Goal: Task Accomplishment & Management: Use online tool/utility

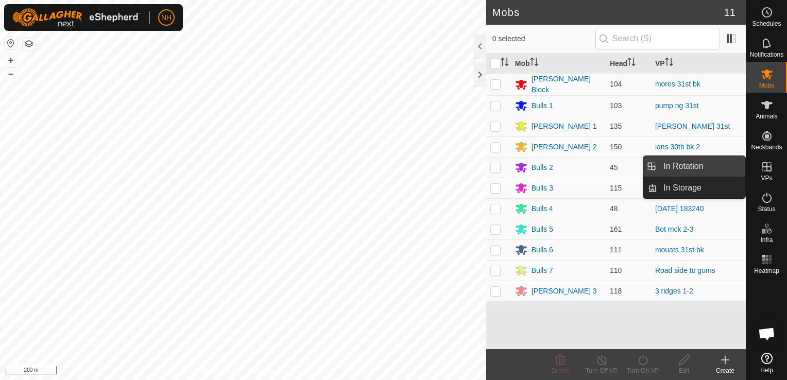
click at [710, 165] on link "In Rotation" at bounding box center [701, 166] width 88 height 21
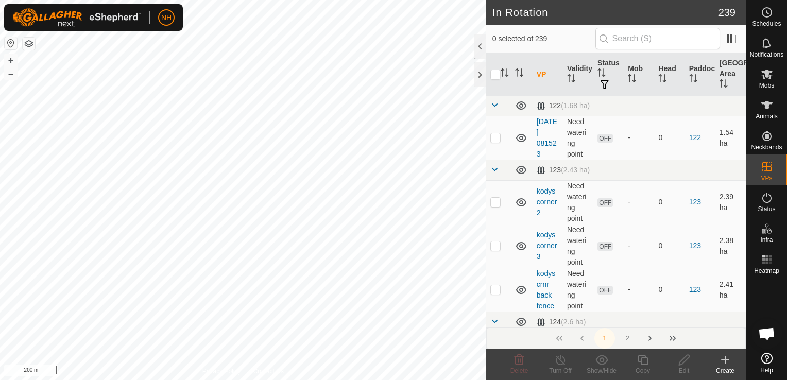
click at [726, 360] on icon at bounding box center [725, 360] width 7 height 0
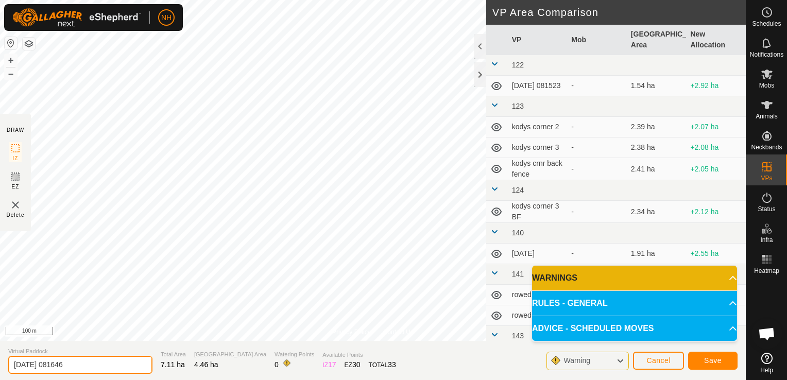
click at [105, 362] on input "[DATE] 081646" at bounding box center [80, 365] width 144 height 18
type input "2"
type input "[PERSON_NAME] 1st"
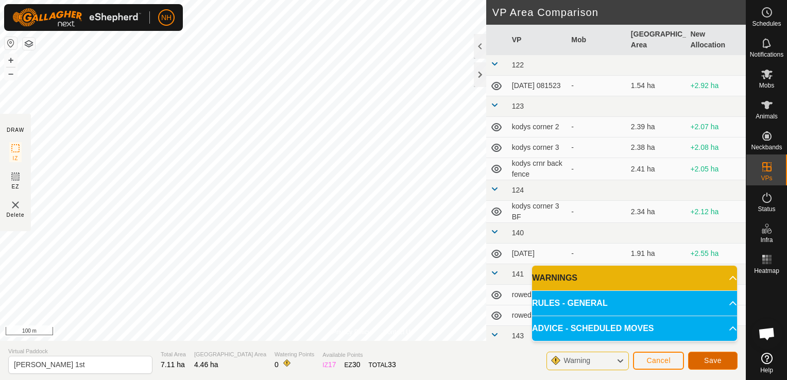
click at [709, 358] on span "Save" at bounding box center [713, 361] width 18 height 8
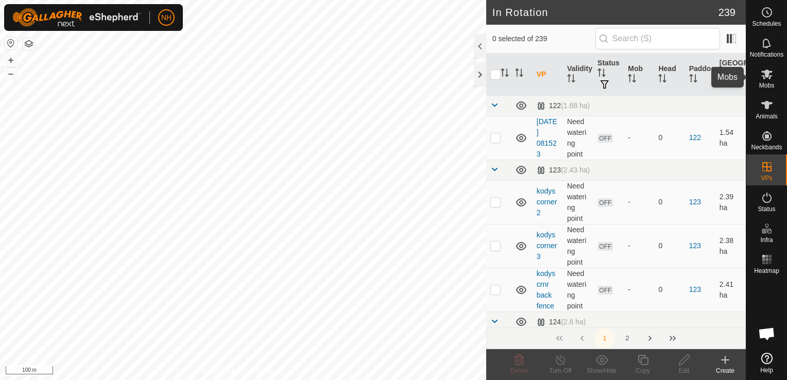
click at [765, 78] on icon at bounding box center [767, 75] width 11 height 10
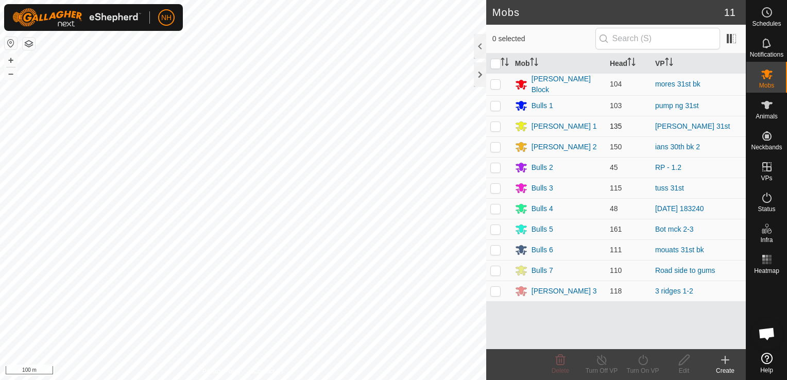
click at [493, 125] on p-checkbox at bounding box center [496, 126] width 10 height 8
checkbox input "true"
click at [641, 364] on icon at bounding box center [643, 360] width 13 height 12
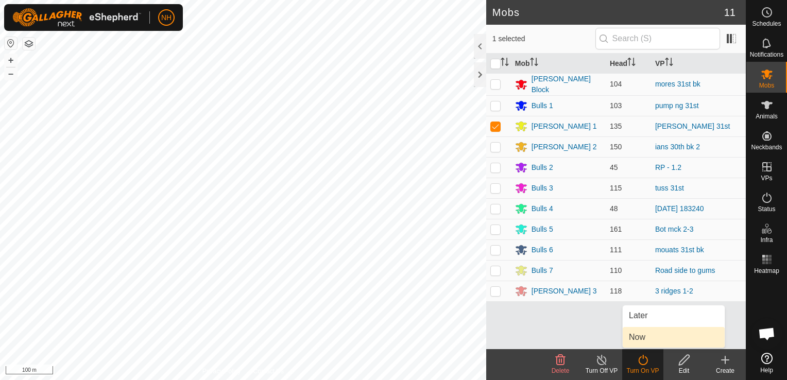
click at [645, 337] on link "Now" at bounding box center [674, 337] width 102 height 21
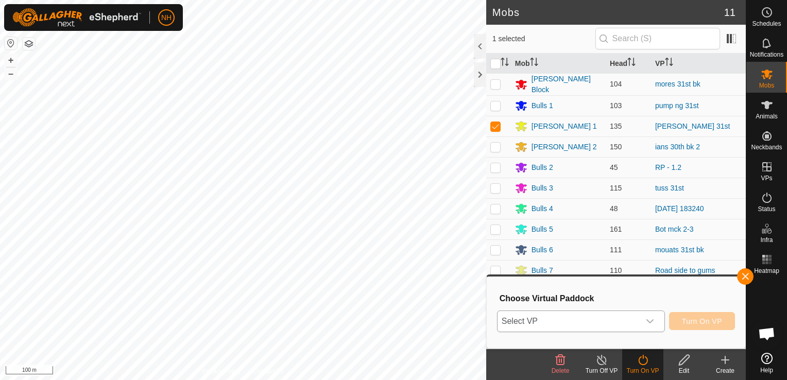
click at [591, 321] on span "Select VP" at bounding box center [569, 321] width 142 height 21
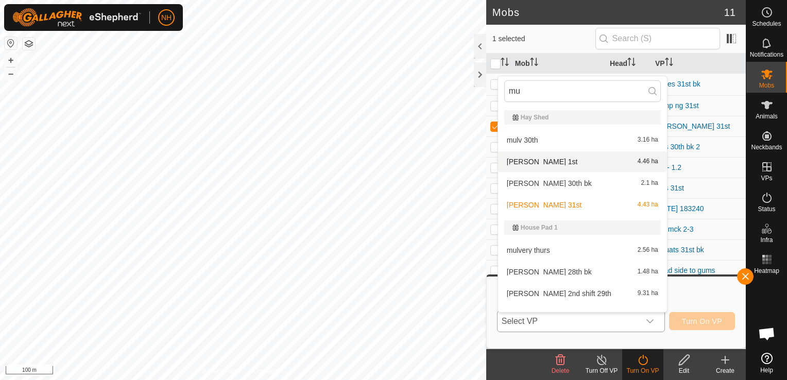
type input "mu"
click at [537, 161] on li "[PERSON_NAME] 1st 4.46 ha" at bounding box center [582, 161] width 169 height 21
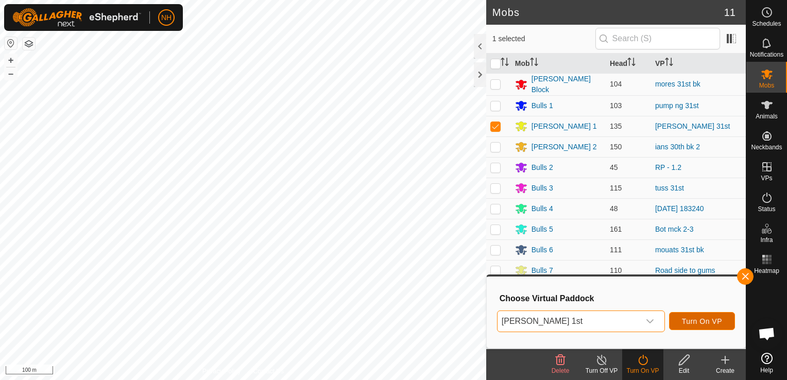
click at [698, 321] on span "Turn On VP" at bounding box center [702, 321] width 40 height 8
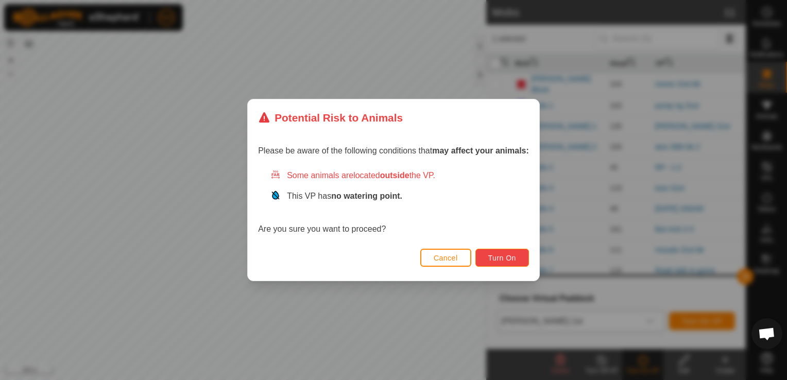
click at [507, 258] on span "Turn On" at bounding box center [502, 258] width 28 height 8
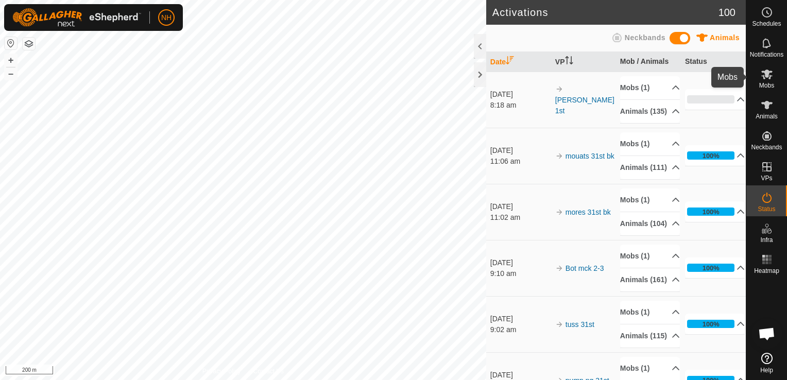
click at [769, 78] on icon at bounding box center [767, 75] width 11 height 10
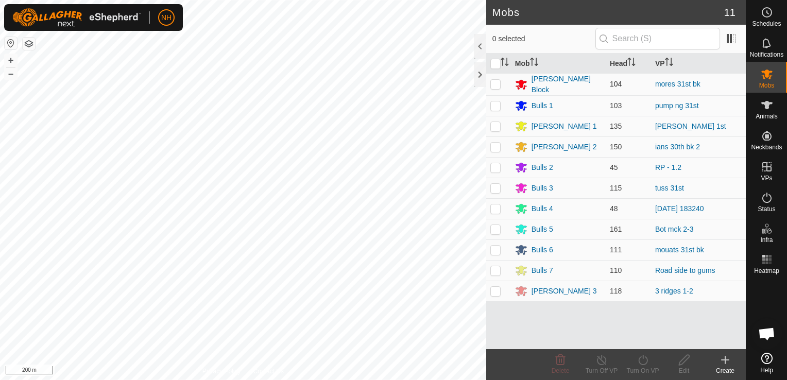
click at [495, 83] on p-checkbox at bounding box center [496, 84] width 10 height 8
checkbox input "true"
click at [641, 358] on icon at bounding box center [643, 360] width 13 height 12
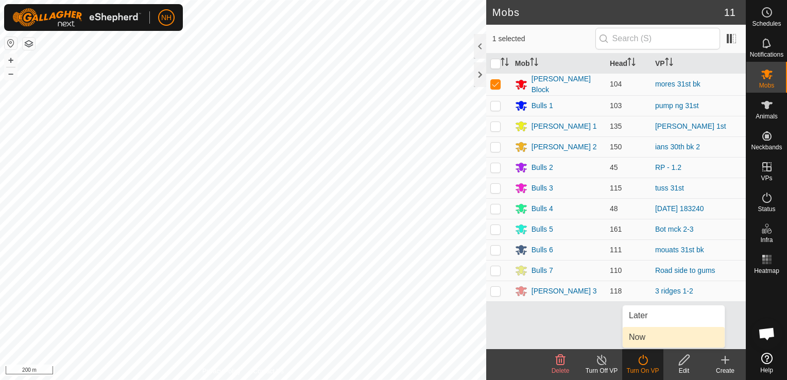
click at [635, 335] on link "Now" at bounding box center [674, 337] width 102 height 21
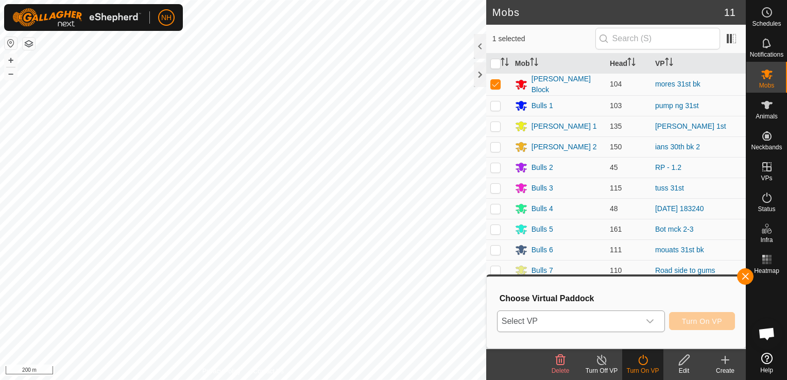
click at [590, 317] on span "Select VP" at bounding box center [569, 321] width 142 height 21
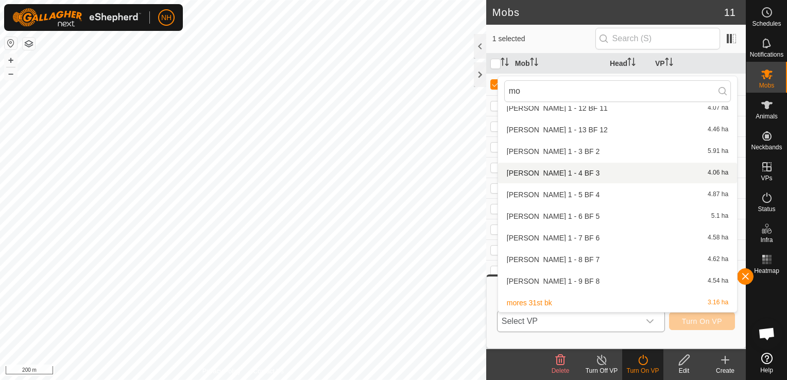
scroll to position [949, 0]
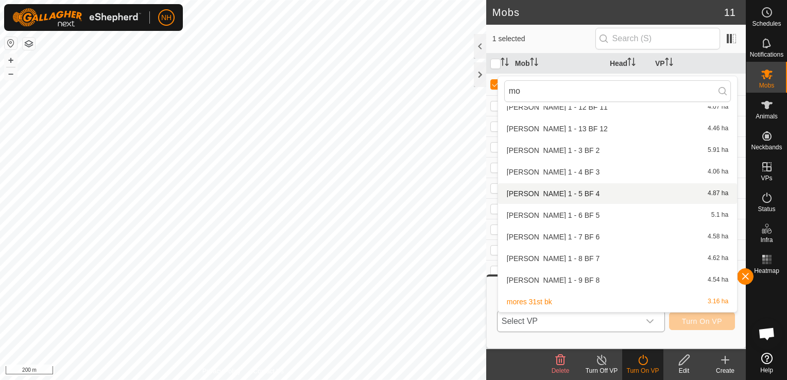
type input "mo"
click at [523, 190] on li "[PERSON_NAME] 1 - 5 BF 4 4.87 ha" at bounding box center [617, 193] width 239 height 21
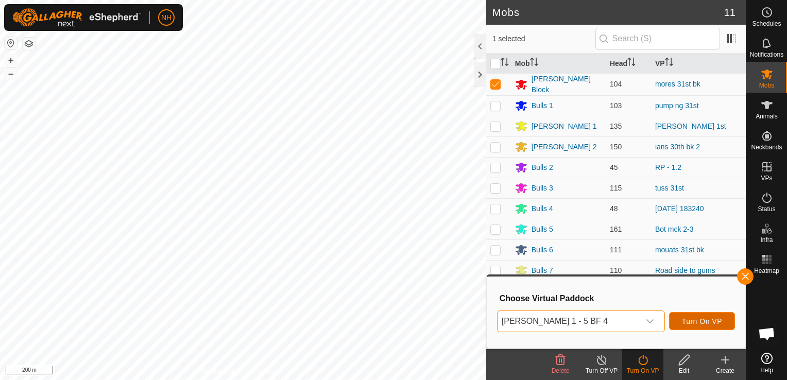
click at [701, 324] on span "Turn On VP" at bounding box center [702, 321] width 40 height 8
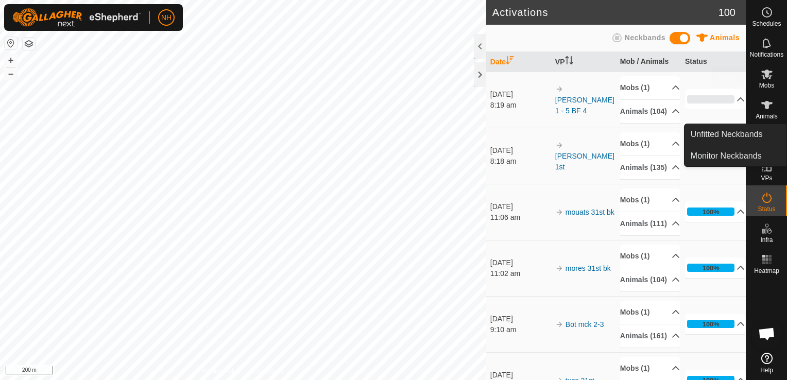
click at [765, 80] on es-mob-svg-icon at bounding box center [767, 74] width 19 height 16
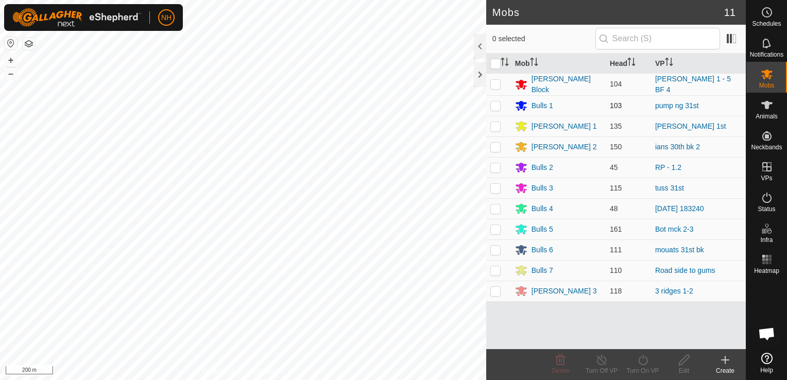
click at [496, 105] on p-checkbox at bounding box center [496, 106] width 10 height 8
checkbox input "true"
click at [647, 363] on icon at bounding box center [643, 360] width 13 height 12
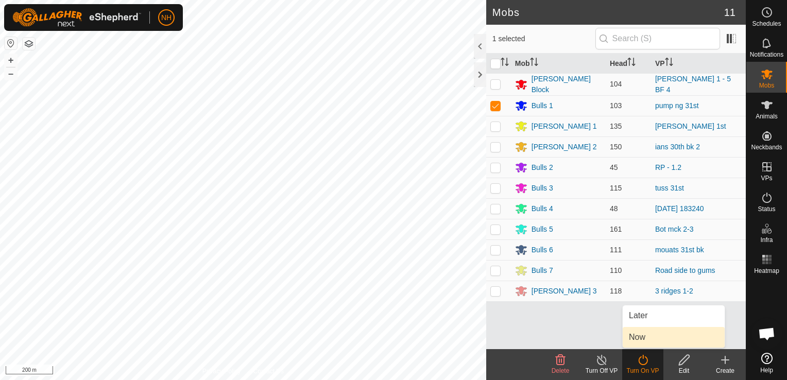
click at [643, 337] on link "Now" at bounding box center [674, 337] width 102 height 21
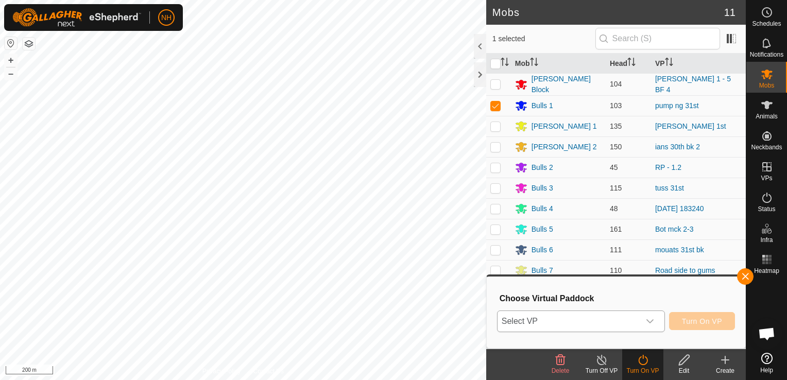
click at [624, 321] on span "Select VP" at bounding box center [569, 321] width 142 height 21
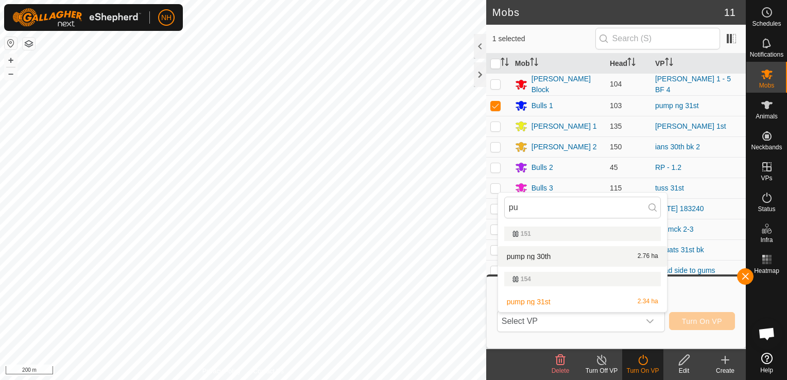
type input "pu"
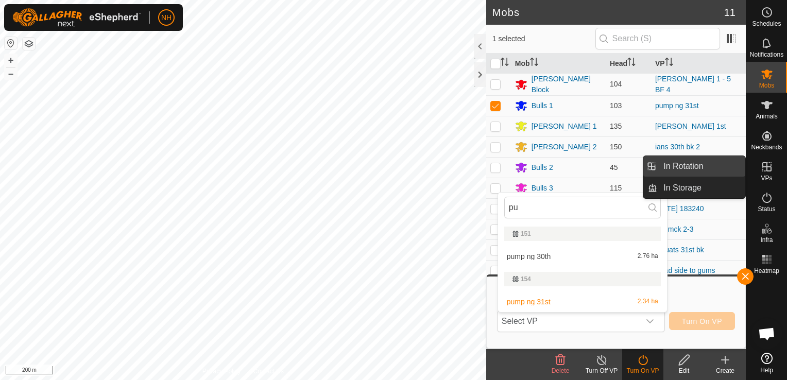
click at [695, 169] on link "In Rotation" at bounding box center [701, 166] width 88 height 21
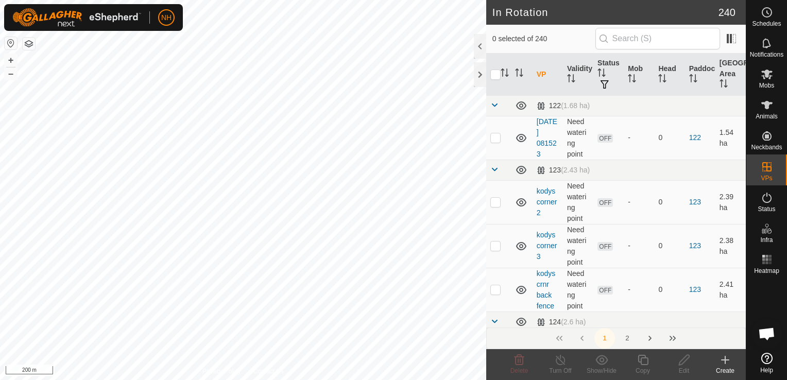
click at [728, 363] on icon at bounding box center [725, 360] width 12 height 12
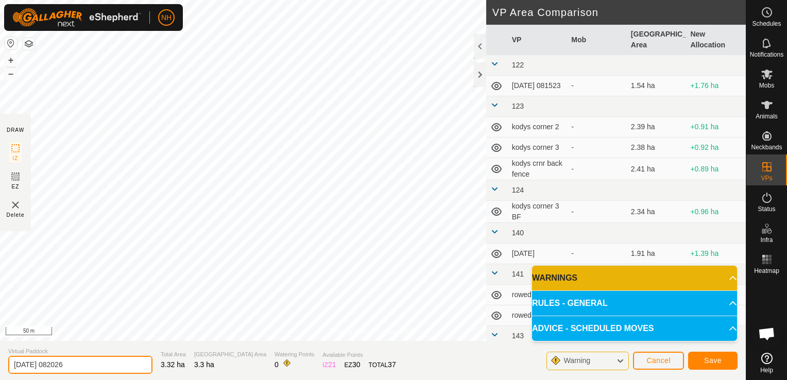
click at [103, 367] on input "[DATE] 082026" at bounding box center [80, 365] width 144 height 18
type input "2"
type input "pump ng 1st"
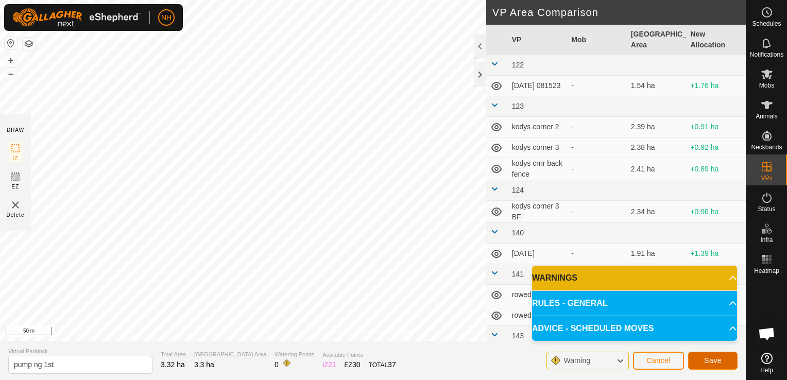
click at [705, 360] on button "Save" at bounding box center [712, 361] width 49 height 18
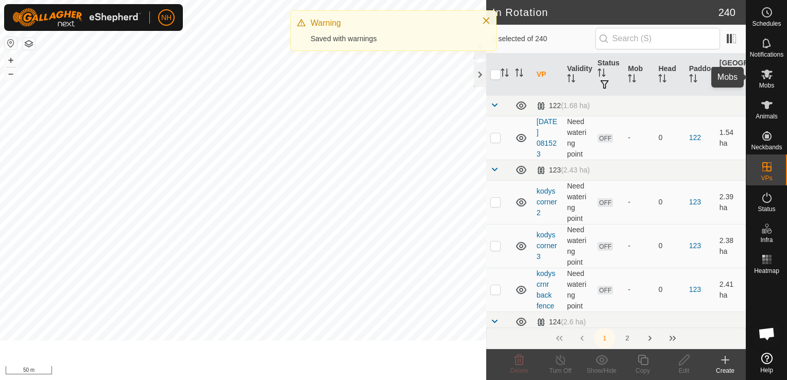
click at [765, 75] on icon at bounding box center [767, 74] width 12 height 12
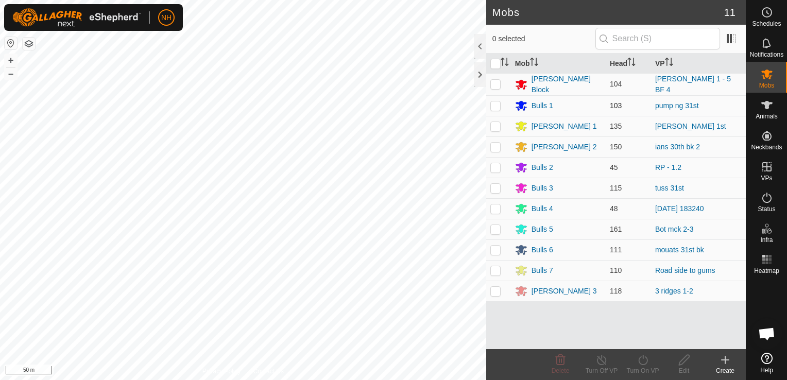
click at [495, 105] on p-checkbox at bounding box center [496, 106] width 10 height 8
checkbox input "true"
click at [640, 363] on icon at bounding box center [643, 360] width 13 height 12
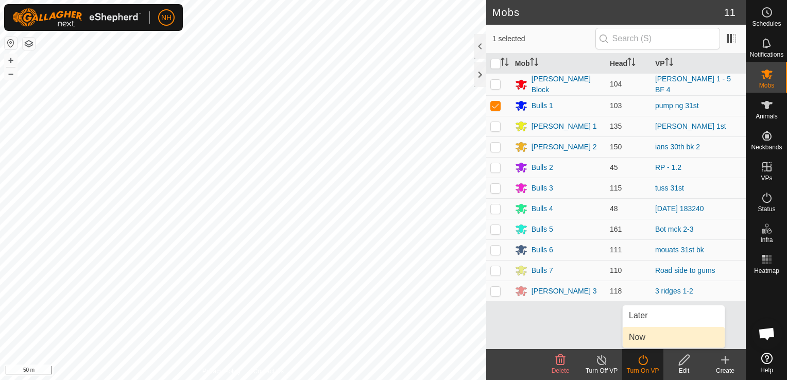
click at [641, 338] on link "Now" at bounding box center [674, 337] width 102 height 21
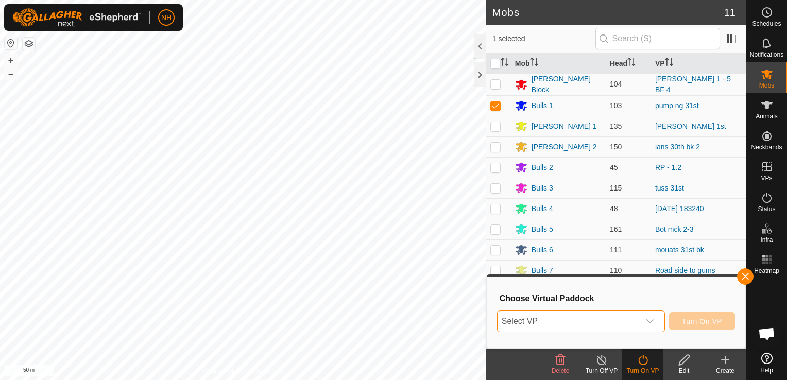
click at [583, 319] on span "Select VP" at bounding box center [569, 321] width 142 height 21
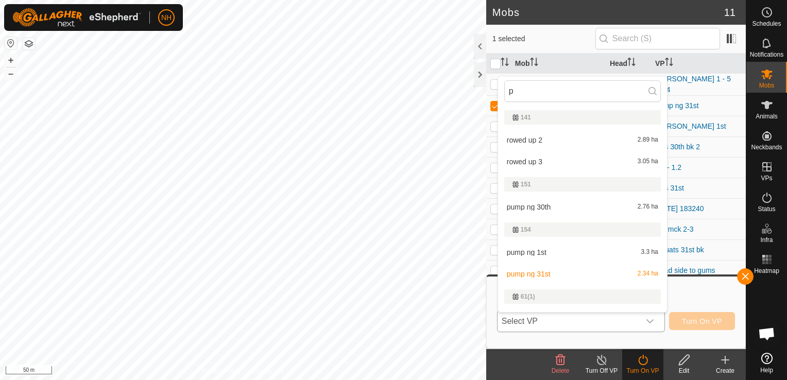
type input "pu"
type input "p"
click at [542, 252] on li "pump ng 1st 3.3 ha" at bounding box center [582, 252] width 169 height 21
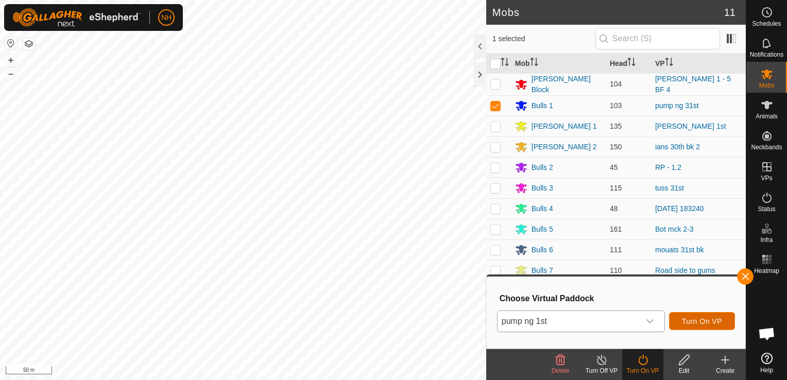
click at [693, 320] on span "Turn On VP" at bounding box center [702, 321] width 40 height 8
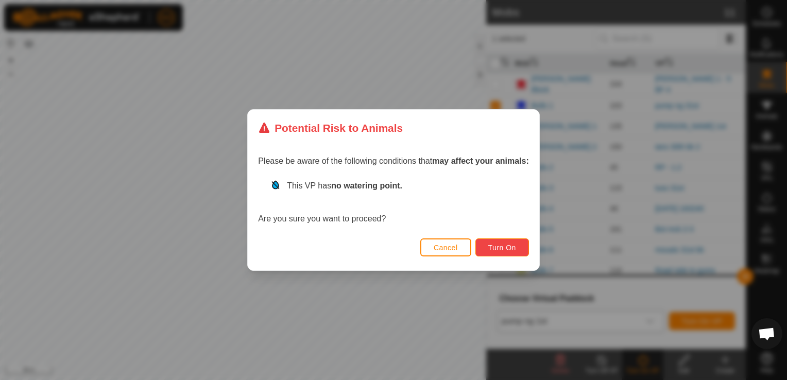
click at [501, 247] on span "Turn On" at bounding box center [502, 248] width 28 height 8
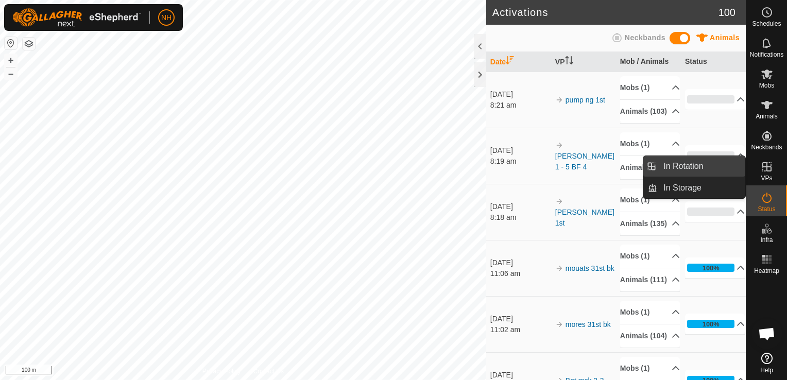
click at [678, 166] on link "In Rotation" at bounding box center [701, 166] width 88 height 21
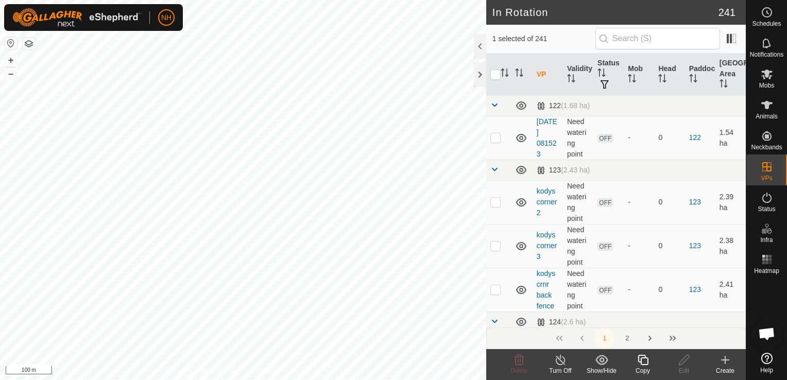
click at [725, 363] on icon at bounding box center [725, 360] width 0 height 7
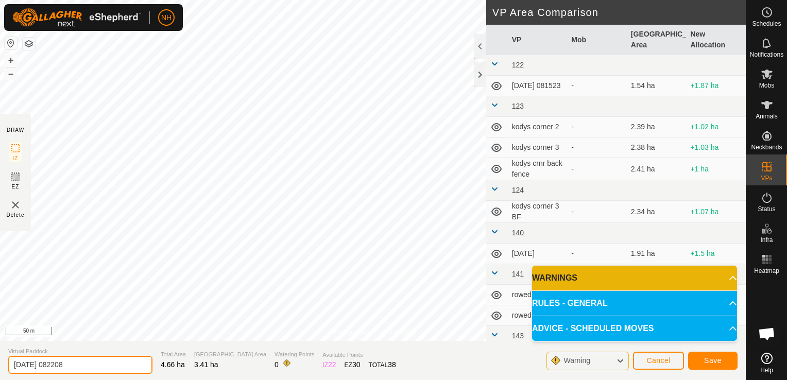
click at [110, 370] on input "[DATE] 082208" at bounding box center [80, 365] width 144 height 18
type input "2"
type input "tuss 1st"
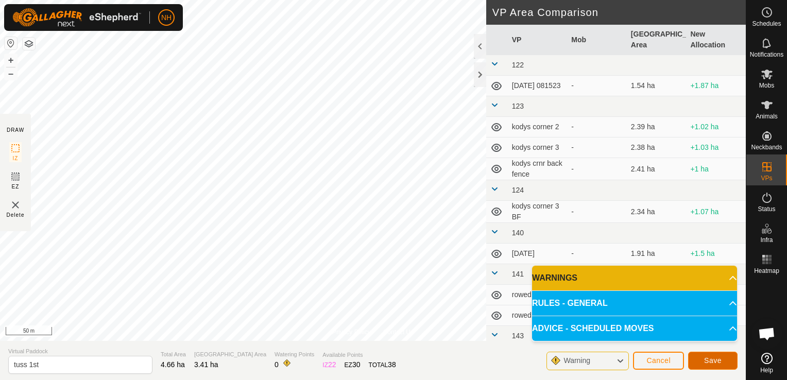
click at [716, 358] on span "Save" at bounding box center [713, 361] width 18 height 8
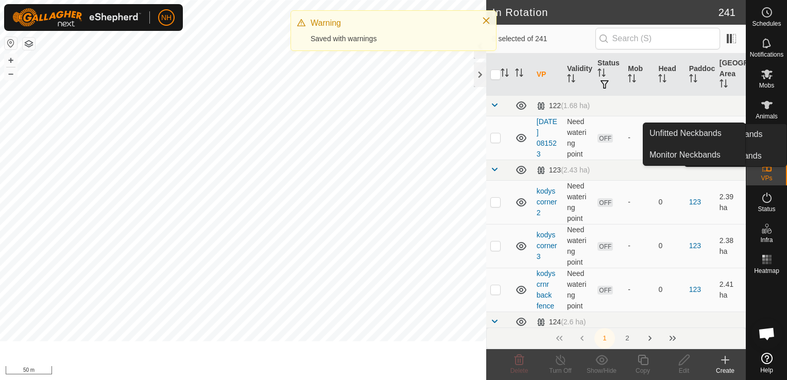
click at [768, 79] on icon at bounding box center [767, 74] width 12 height 12
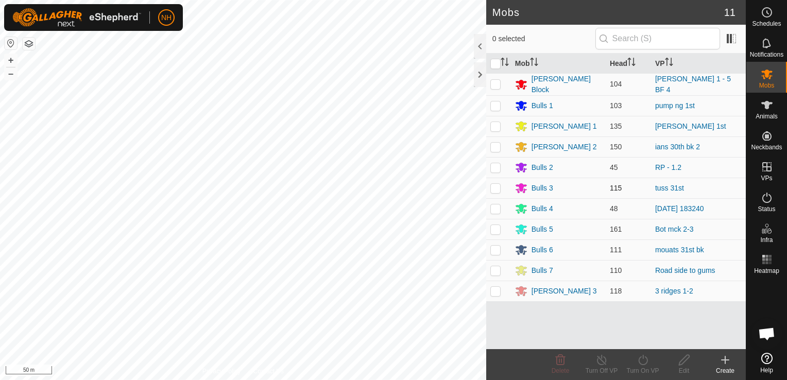
click at [497, 187] on p-checkbox at bounding box center [496, 188] width 10 height 8
checkbox input "true"
click at [645, 364] on icon at bounding box center [643, 360] width 13 height 12
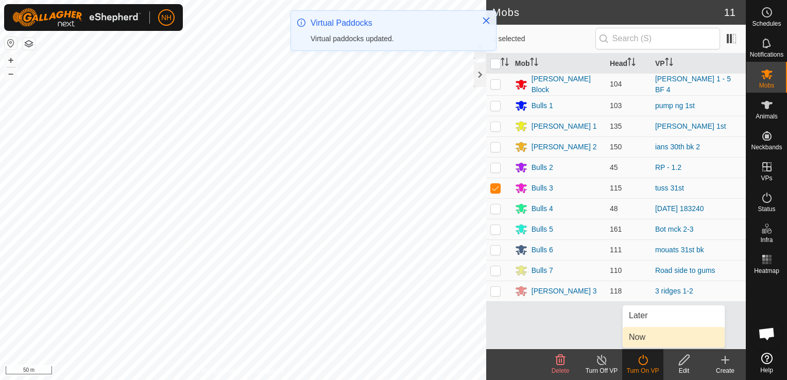
click at [639, 335] on link "Now" at bounding box center [674, 337] width 102 height 21
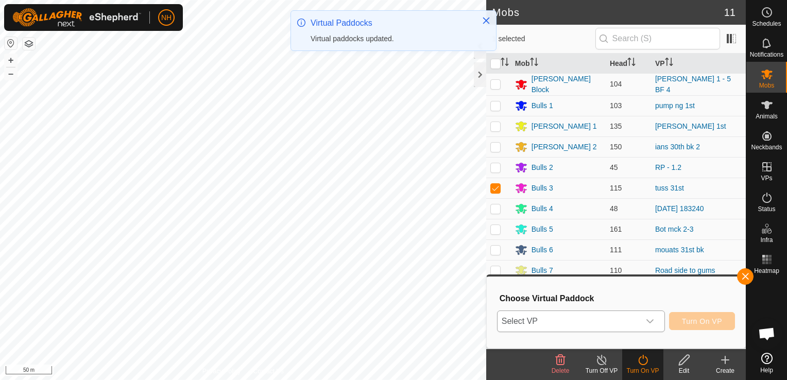
click at [608, 325] on span "Select VP" at bounding box center [569, 321] width 142 height 21
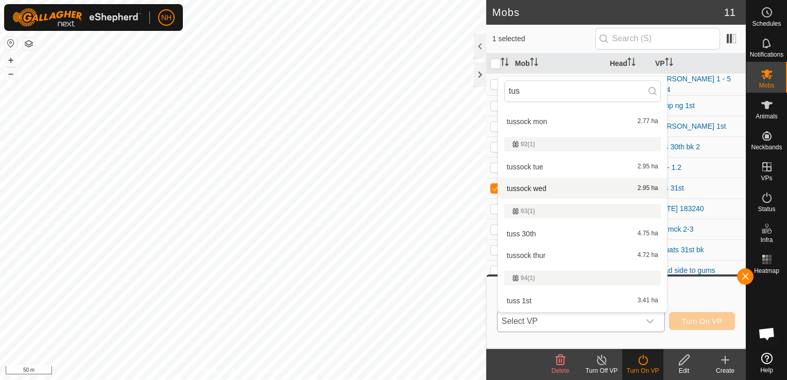
scroll to position [175, 0]
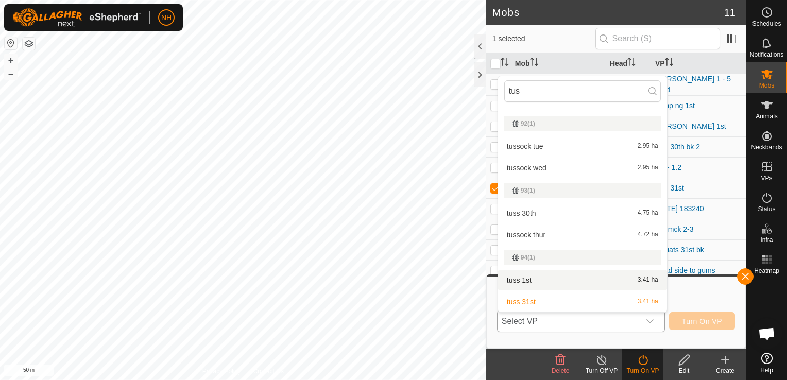
type input "tus"
click at [533, 279] on li "tuss 1st 3.41 ha" at bounding box center [582, 280] width 169 height 21
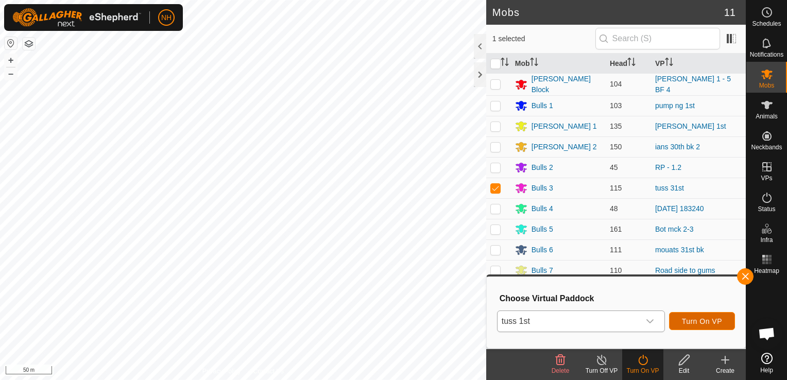
click at [693, 319] on span "Turn On VP" at bounding box center [702, 321] width 40 height 8
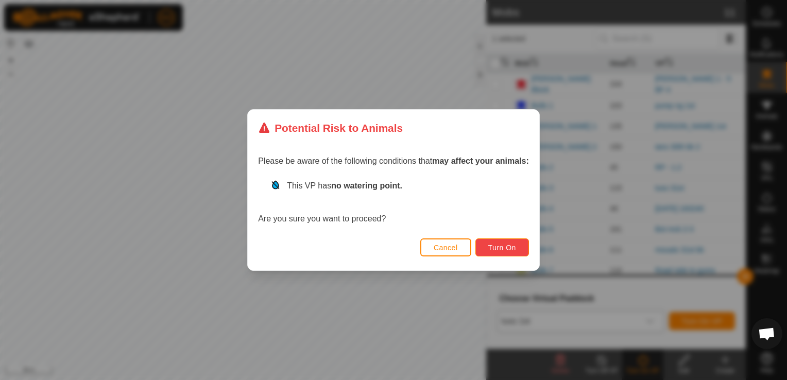
click at [517, 248] on button "Turn On" at bounding box center [503, 248] width 54 height 18
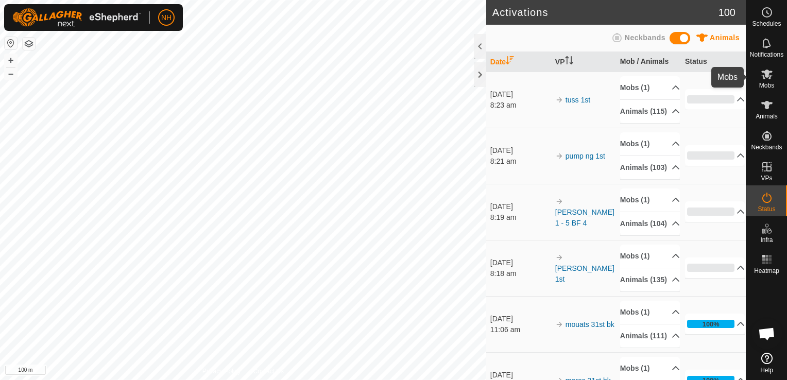
click at [767, 73] on icon at bounding box center [767, 75] width 11 height 10
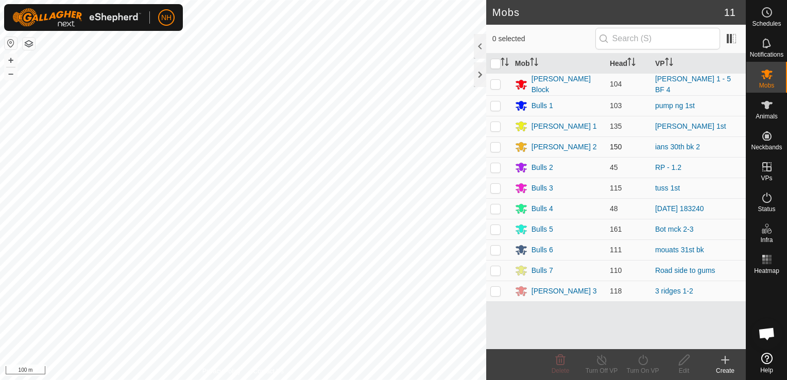
click at [492, 143] on p-checkbox at bounding box center [496, 147] width 10 height 8
checkbox input "true"
click at [639, 362] on icon at bounding box center [642, 360] width 9 height 10
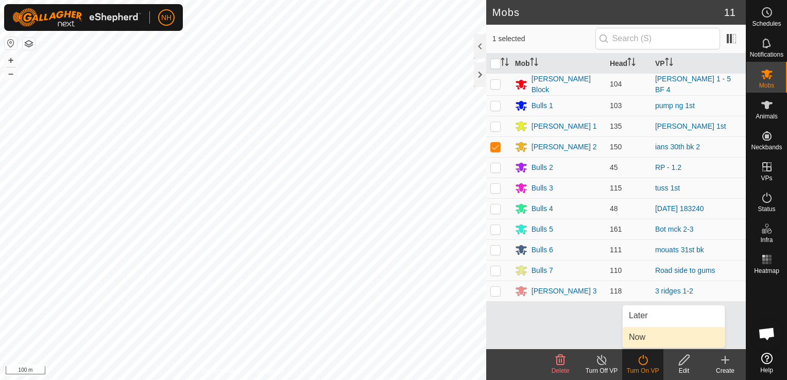
click at [639, 333] on link "Now" at bounding box center [674, 337] width 102 height 21
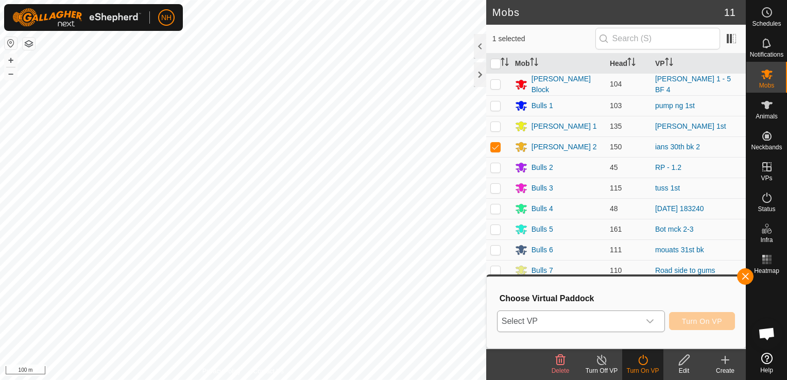
click at [582, 324] on span "Select VP" at bounding box center [569, 321] width 142 height 21
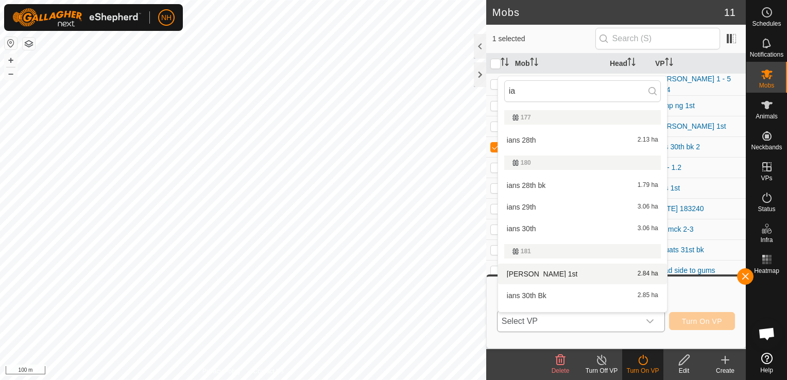
type input "ia"
click at [518, 274] on li "ians 1st 2.84 ha" at bounding box center [582, 274] width 169 height 21
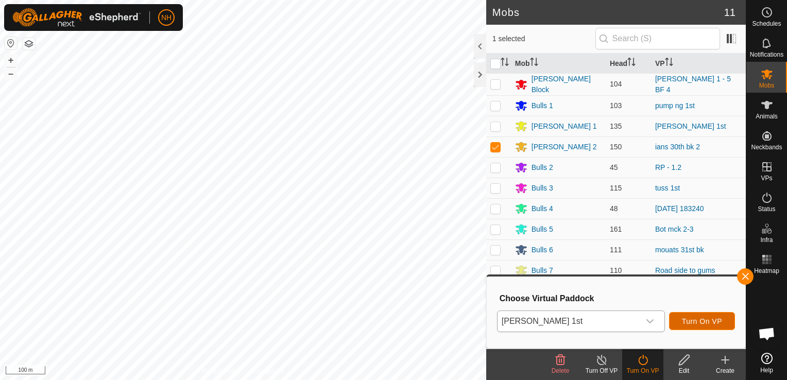
click at [707, 318] on span "Turn On VP" at bounding box center [702, 321] width 40 height 8
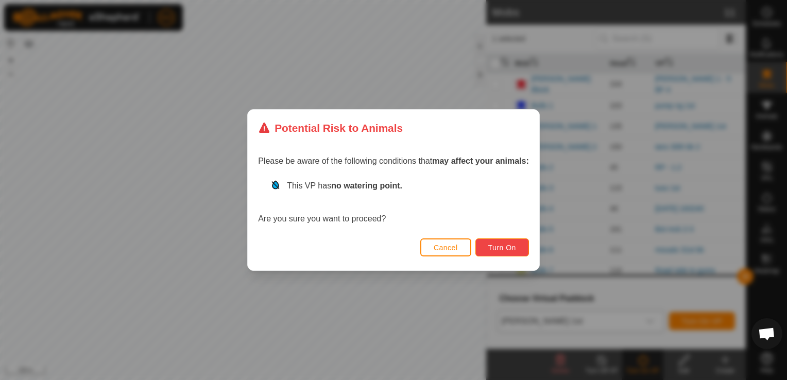
click at [501, 245] on span "Turn On" at bounding box center [502, 248] width 28 height 8
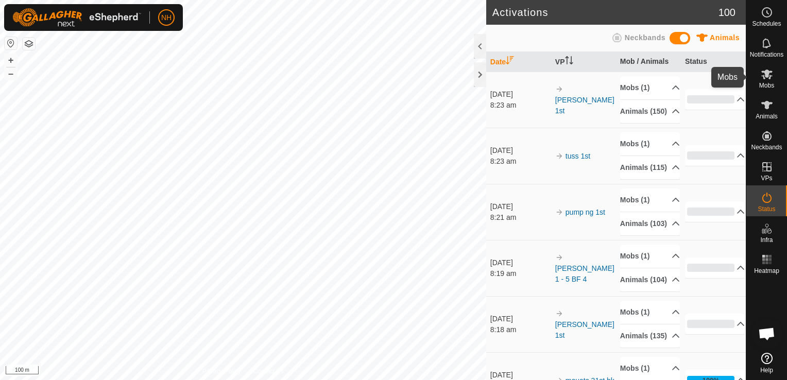
click at [763, 78] on icon at bounding box center [767, 75] width 11 height 10
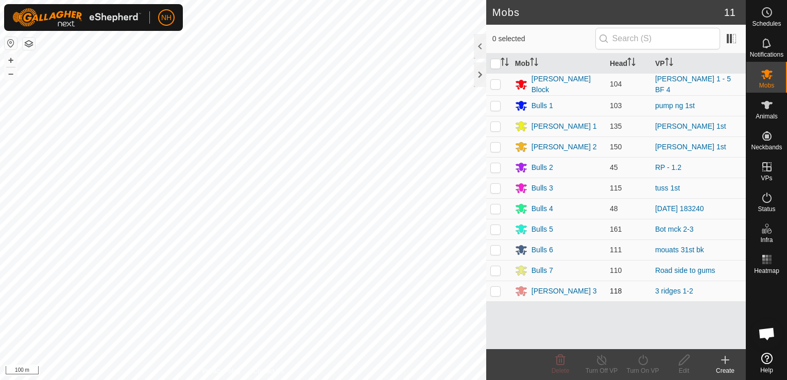
click at [494, 290] on p-checkbox at bounding box center [496, 291] width 10 height 8
checkbox input "true"
click at [641, 362] on icon at bounding box center [643, 360] width 13 height 12
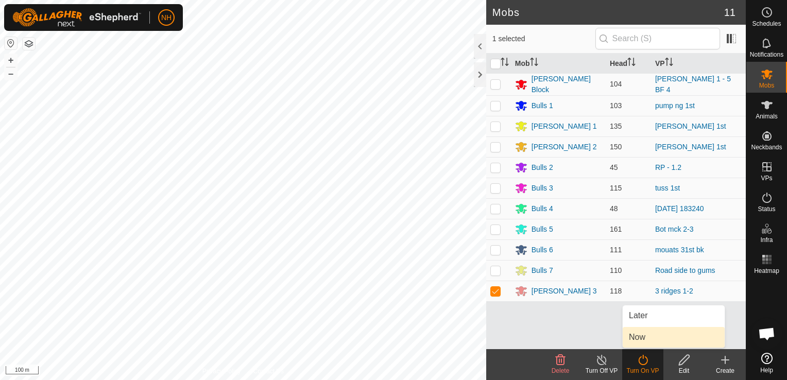
click at [639, 337] on link "Now" at bounding box center [674, 337] width 102 height 21
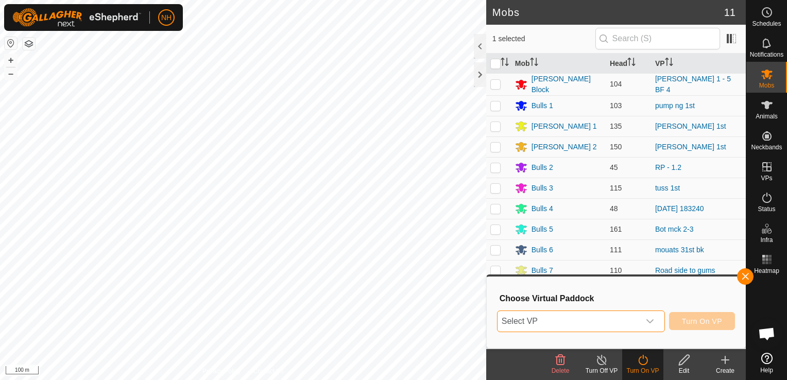
click at [594, 322] on span "Select VP" at bounding box center [569, 321] width 142 height 21
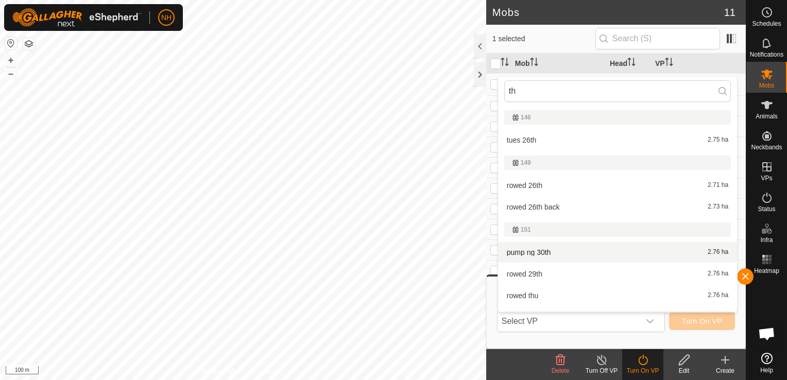
type input "t"
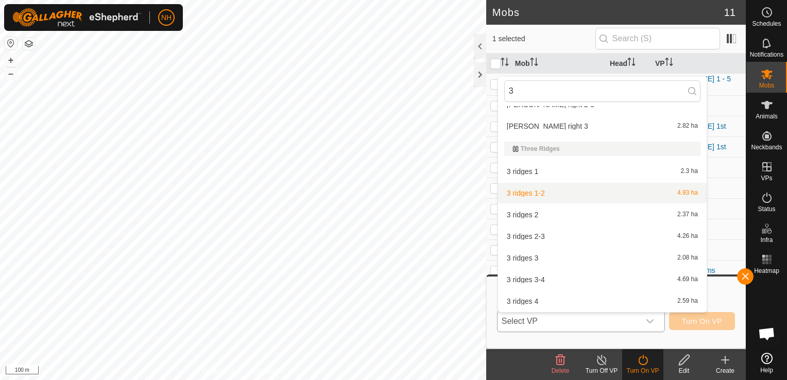
scroll to position [2310, 0]
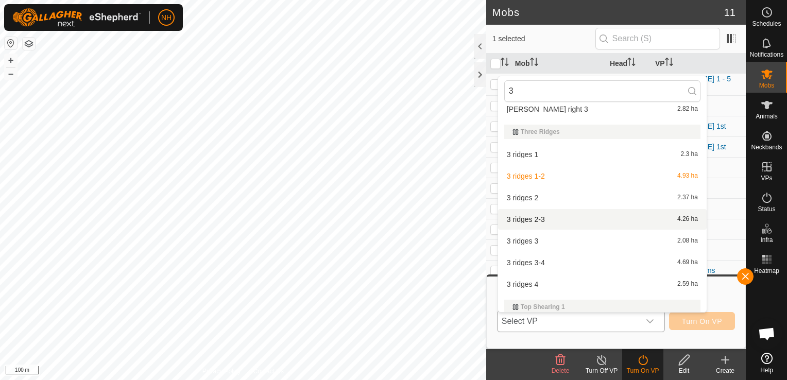
type input "3"
click at [525, 218] on li "3 ridges 2-3 4.26 ha" at bounding box center [602, 219] width 209 height 21
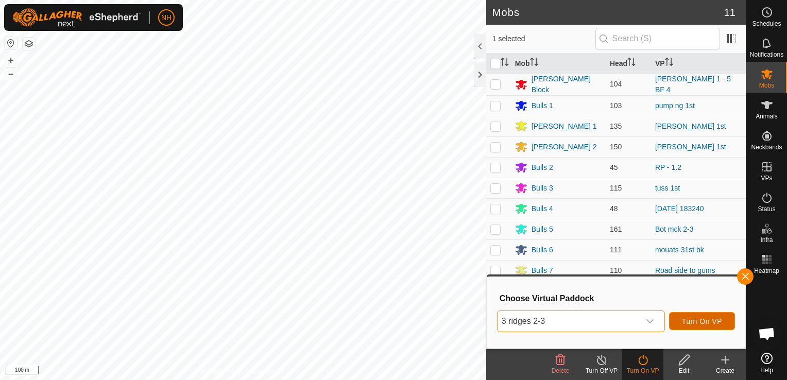
click at [684, 317] on span "Turn On VP" at bounding box center [702, 321] width 40 height 8
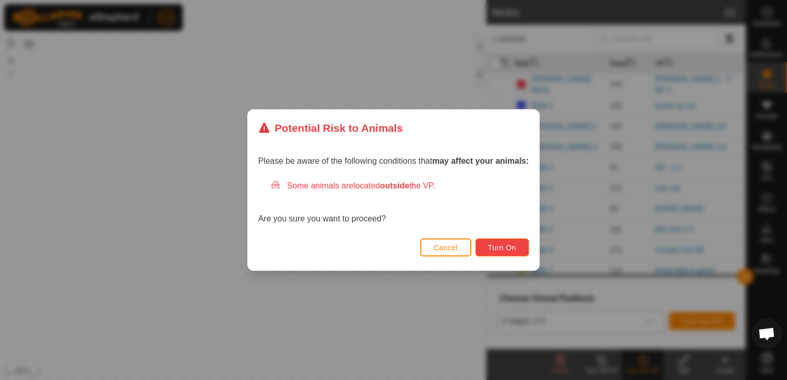
click at [507, 247] on span "Turn On" at bounding box center [502, 248] width 28 height 8
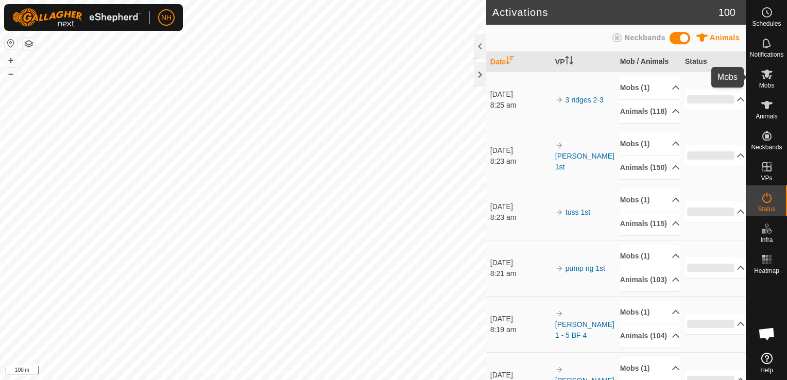
click at [765, 79] on icon at bounding box center [767, 74] width 12 height 12
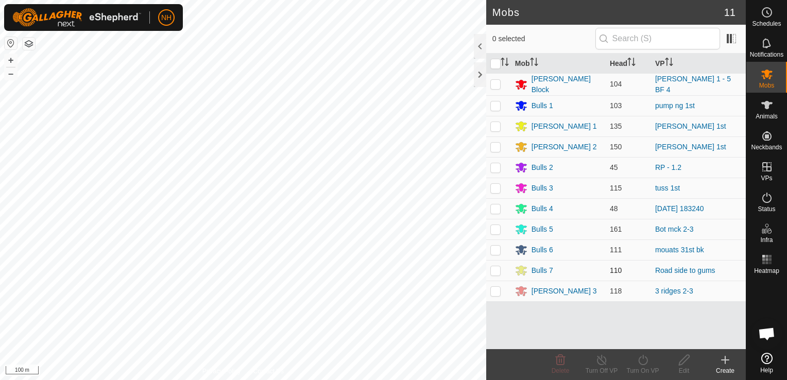
click at [493, 267] on p-checkbox at bounding box center [496, 270] width 10 height 8
checkbox input "true"
click at [643, 360] on icon at bounding box center [643, 360] width 13 height 12
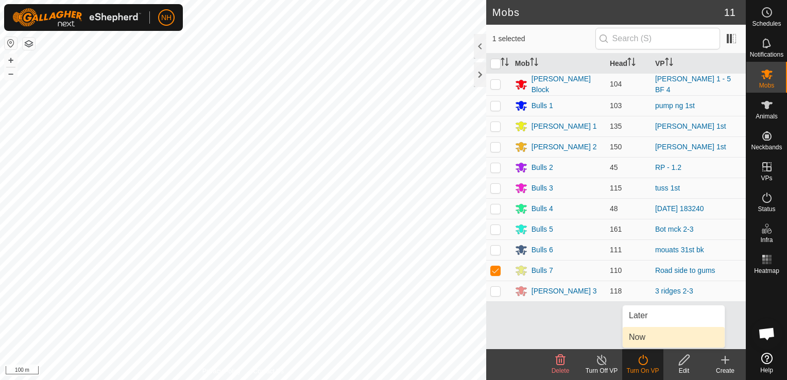
click at [640, 334] on link "Now" at bounding box center [674, 337] width 102 height 21
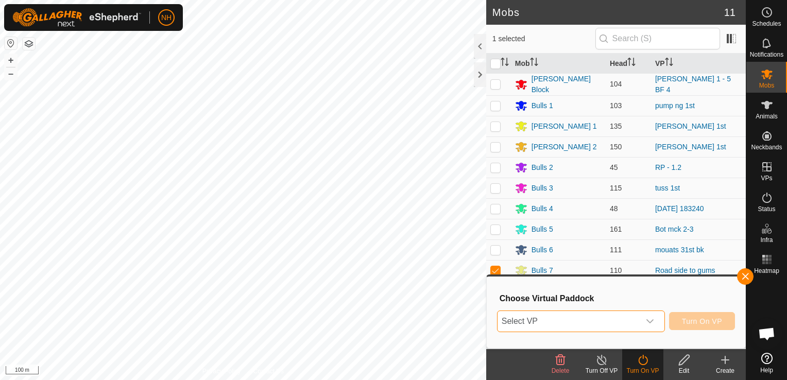
click at [598, 322] on span "Select VP" at bounding box center [569, 321] width 142 height 21
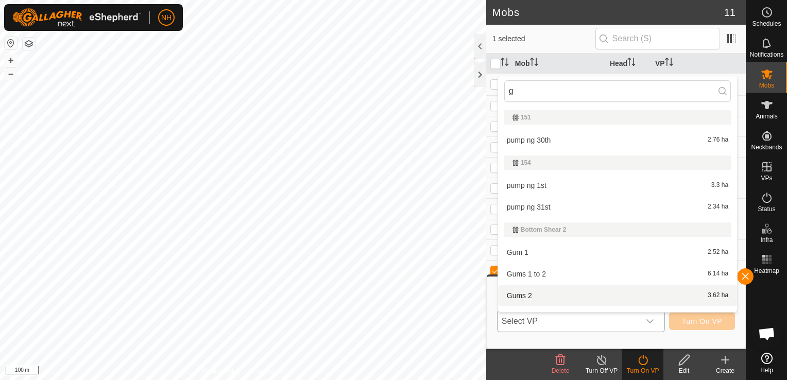
scroll to position [15, 0]
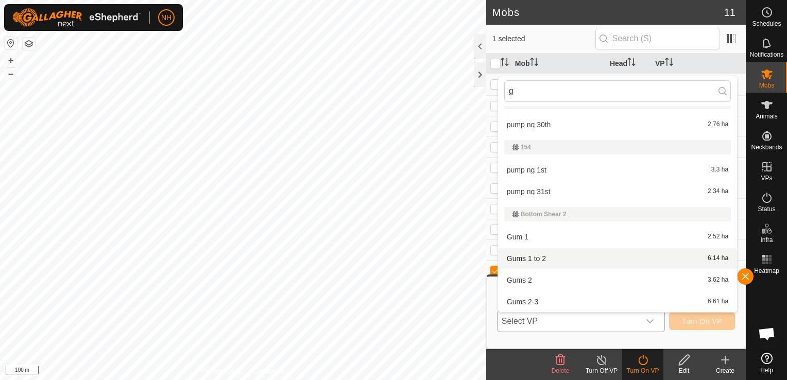
type input "g"
click at [553, 257] on li "Gums 1 to 2 6.14 ha" at bounding box center [617, 258] width 239 height 21
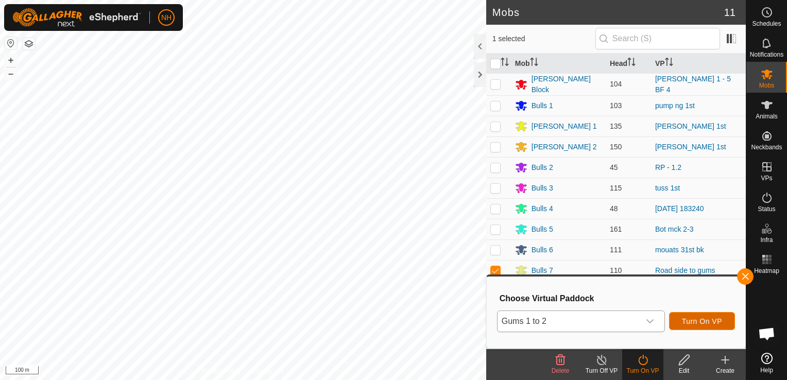
click at [694, 323] on span "Turn On VP" at bounding box center [702, 321] width 40 height 8
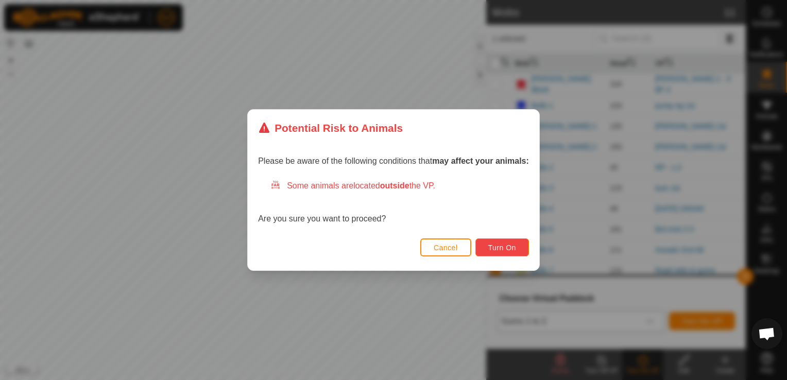
click at [499, 250] on span "Turn On" at bounding box center [502, 248] width 28 height 8
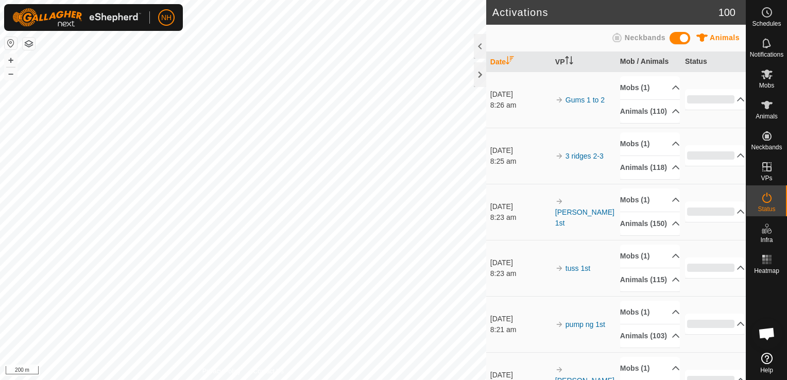
click at [494, 246] on div "Activations 100 Animals Neckbands Date VP Mob / Animals Status 1 Sept 2025 8:26…" at bounding box center [373, 190] width 746 height 380
click at [768, 83] on span "Mobs" at bounding box center [766, 85] width 15 height 6
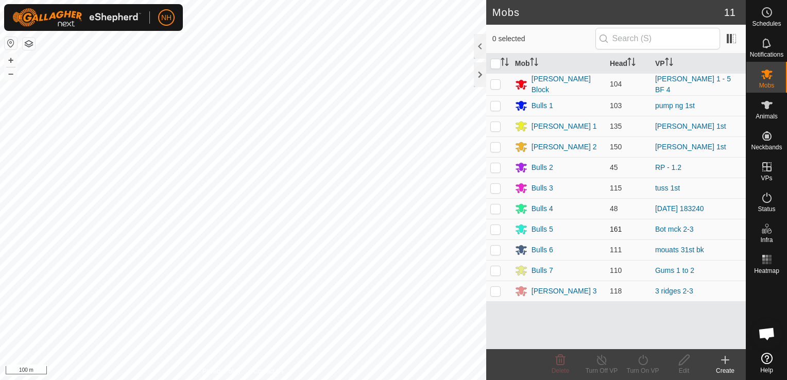
click at [495, 226] on p-checkbox at bounding box center [496, 229] width 10 height 8
checkbox input "true"
click at [645, 362] on icon at bounding box center [643, 360] width 13 height 12
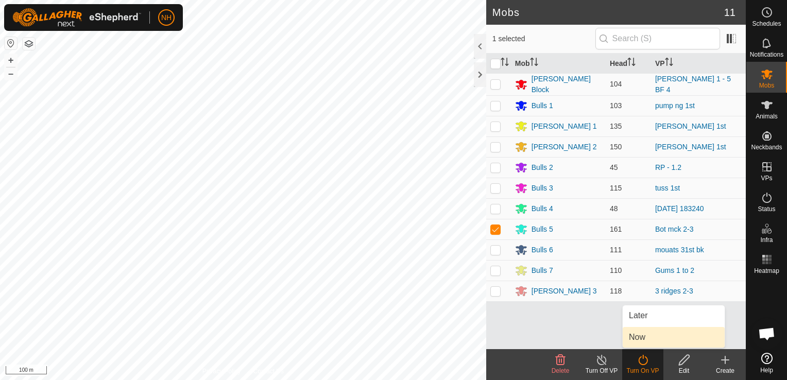
click at [640, 334] on link "Now" at bounding box center [674, 337] width 102 height 21
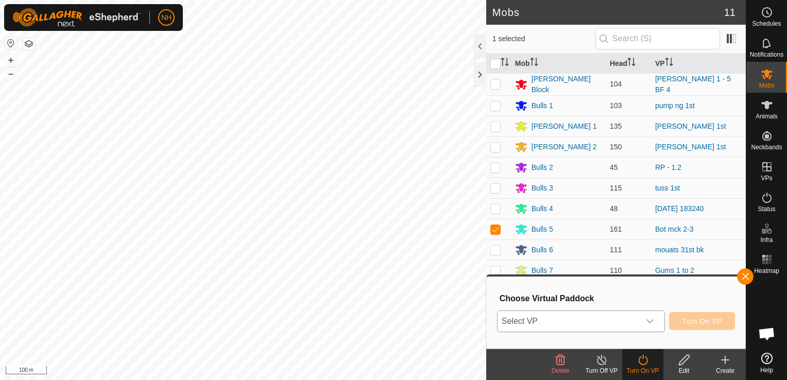
click at [603, 317] on span "Select VP" at bounding box center [569, 321] width 142 height 21
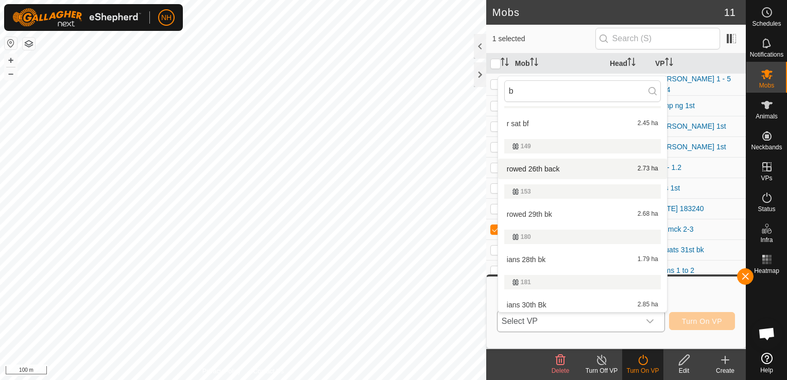
scroll to position [174, 0]
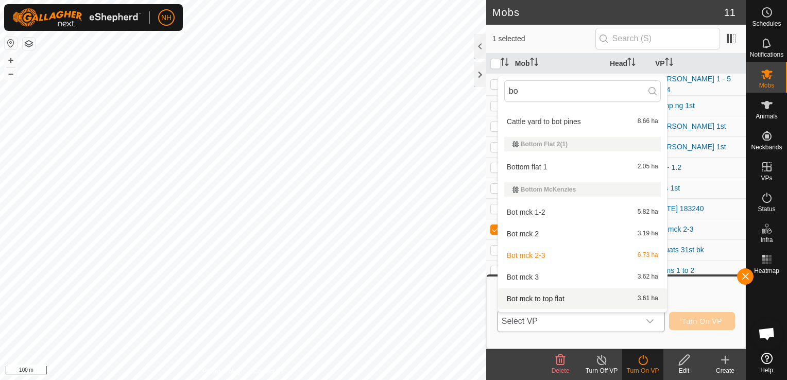
type input "bo"
click at [536, 298] on li "Bot mck to top flat 3.61 ha" at bounding box center [582, 299] width 169 height 21
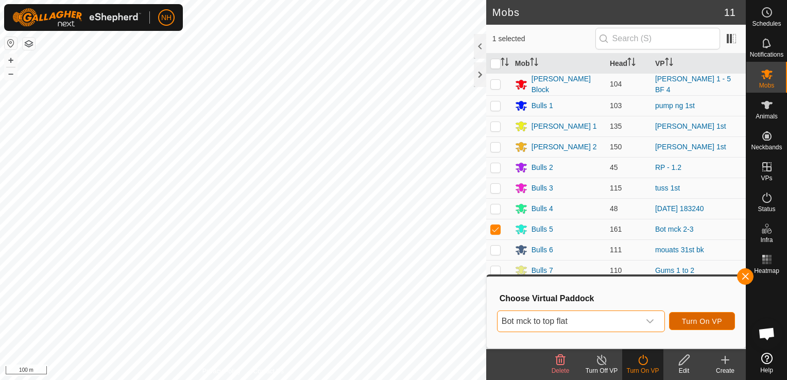
click at [684, 319] on span "Turn On VP" at bounding box center [702, 321] width 40 height 8
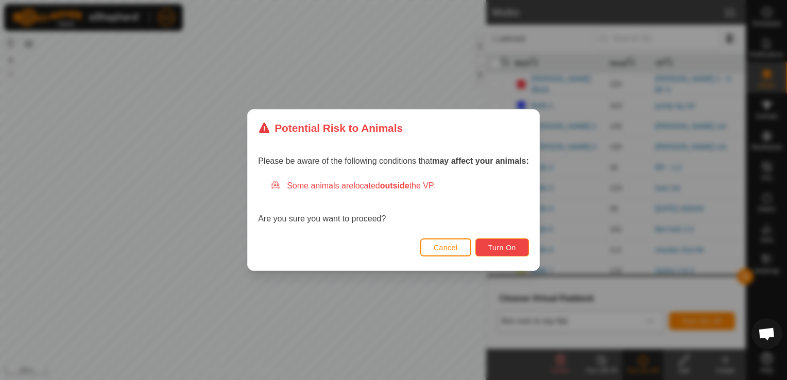
click at [512, 245] on span "Turn On" at bounding box center [502, 248] width 28 height 8
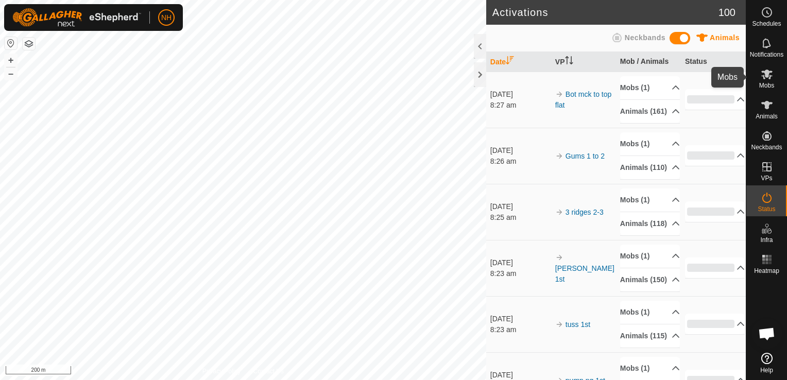
click at [765, 72] on icon at bounding box center [767, 75] width 11 height 10
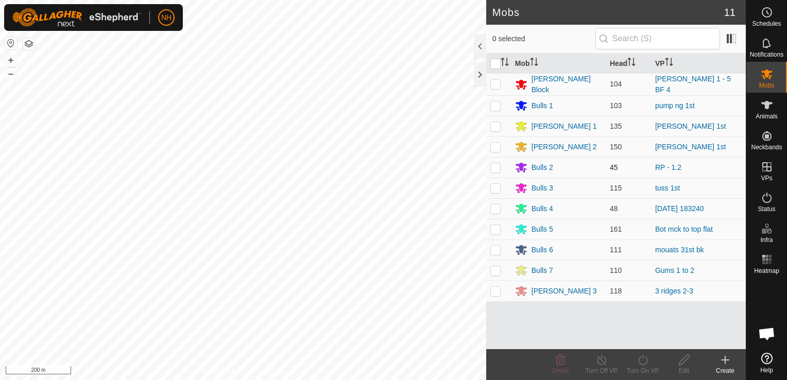
click at [493, 166] on p-checkbox at bounding box center [496, 167] width 10 height 8
checkbox input "true"
click at [643, 362] on icon at bounding box center [643, 360] width 13 height 12
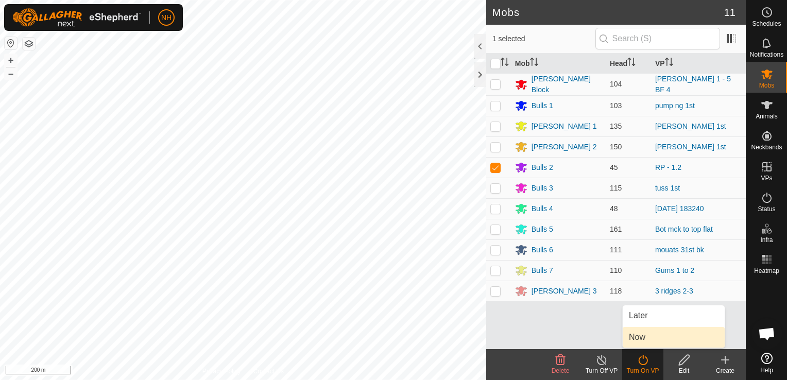
click at [641, 336] on link "Now" at bounding box center [674, 337] width 102 height 21
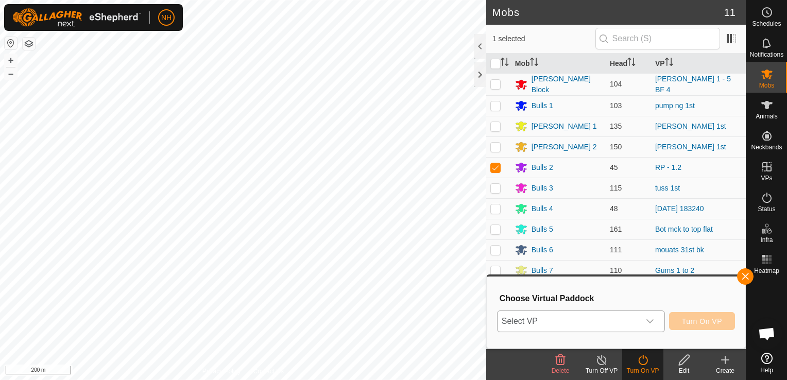
click at [578, 317] on span "Select VP" at bounding box center [569, 321] width 142 height 21
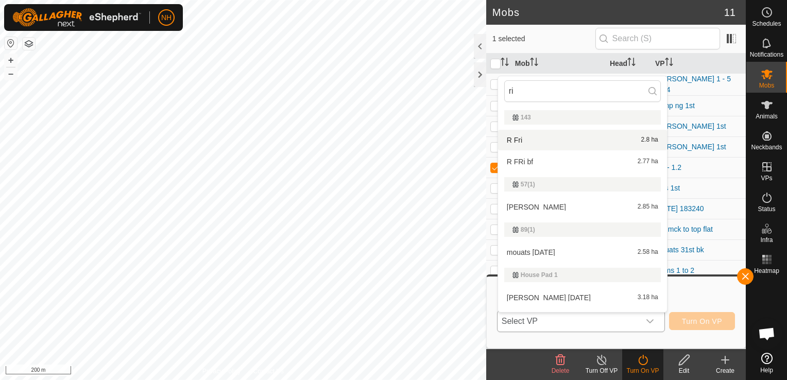
type input "r"
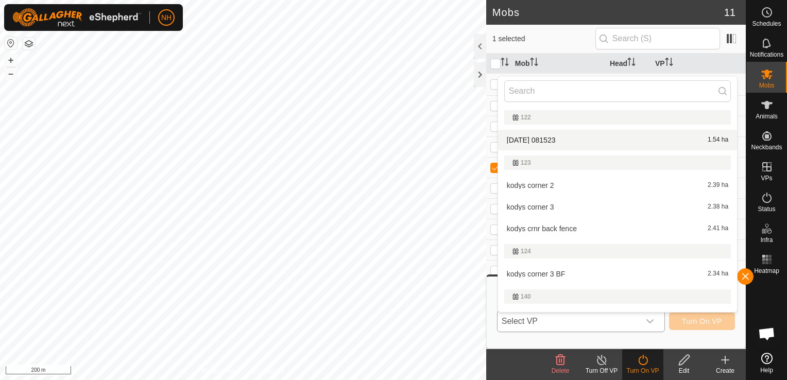
type input "m"
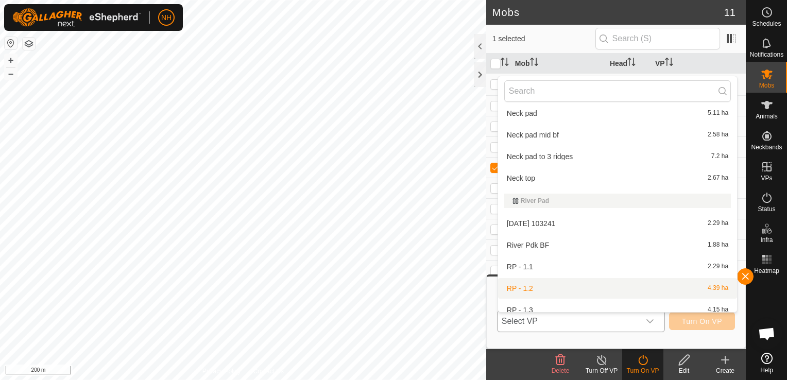
scroll to position [5321, 0]
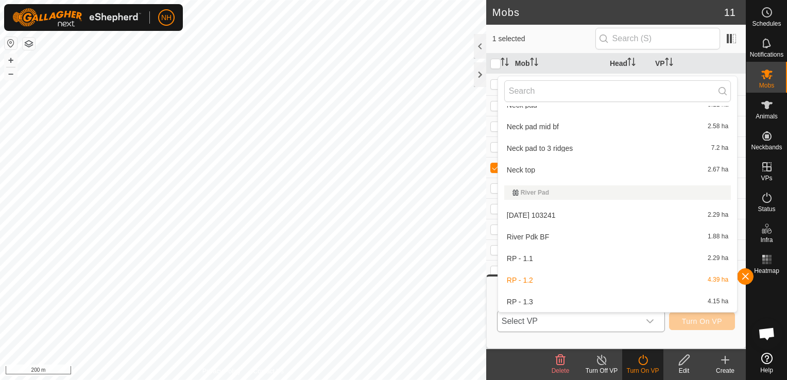
click at [520, 302] on li "RP - 1.3 4.15 ha" at bounding box center [617, 302] width 239 height 21
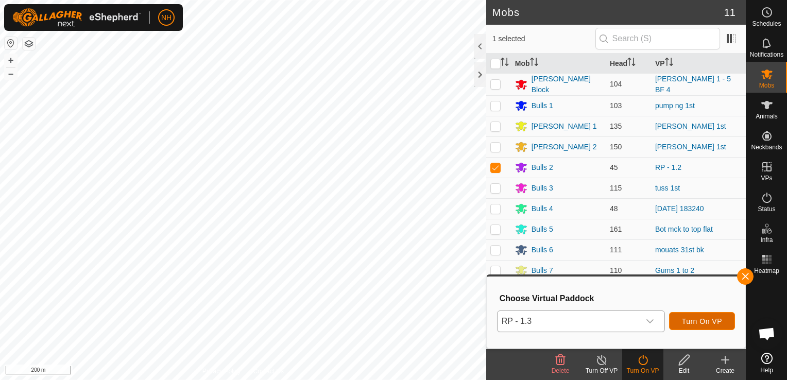
click at [687, 323] on span "Turn On VP" at bounding box center [702, 321] width 40 height 8
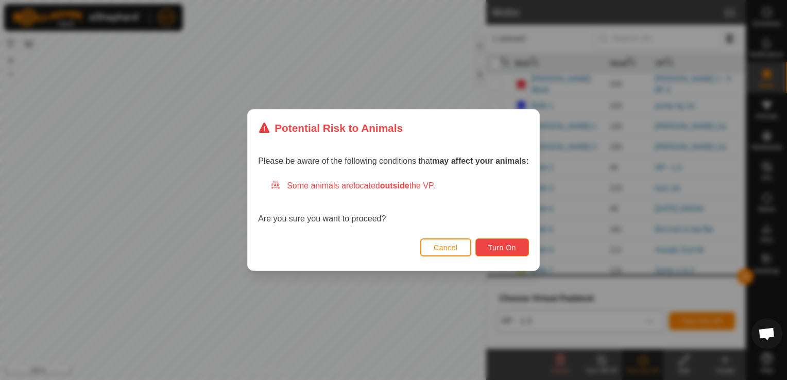
click at [506, 242] on button "Turn On" at bounding box center [503, 248] width 54 height 18
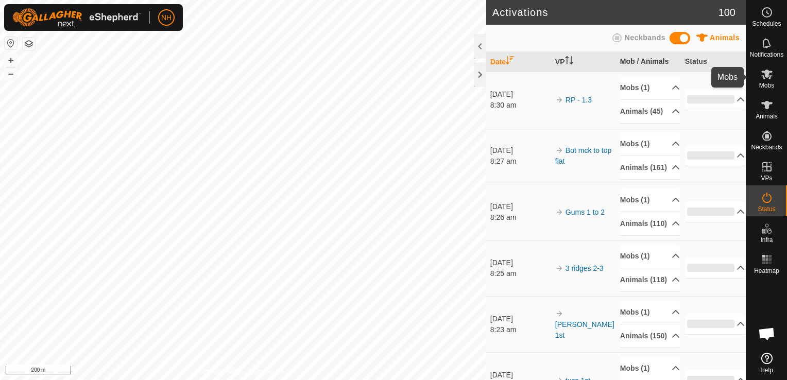
click at [769, 80] on icon at bounding box center [767, 74] width 12 height 12
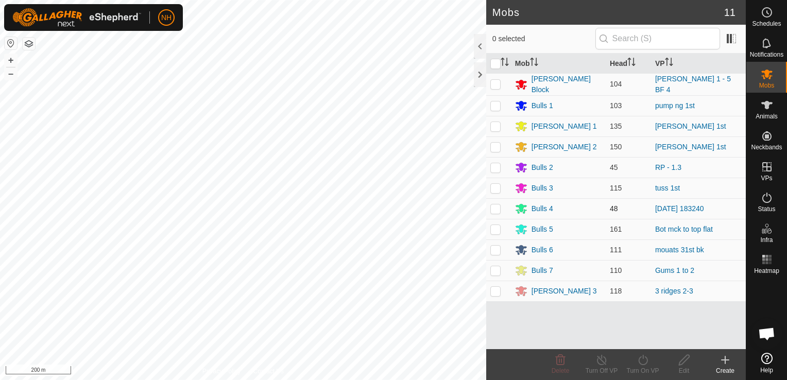
click at [494, 208] on p-checkbox at bounding box center [496, 209] width 10 height 8
checkbox input "true"
click at [641, 362] on icon at bounding box center [643, 360] width 13 height 12
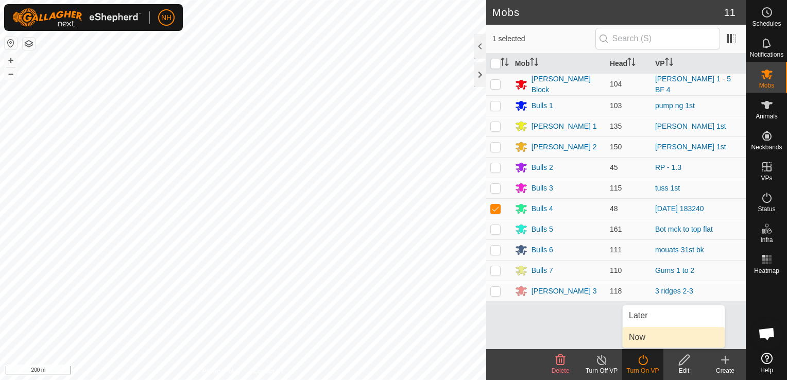
click at [647, 337] on link "Now" at bounding box center [674, 337] width 102 height 21
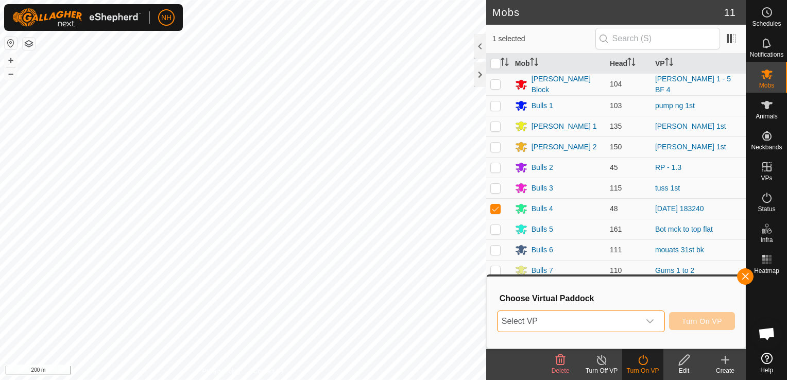
click at [596, 319] on span "Select VP" at bounding box center [569, 321] width 142 height 21
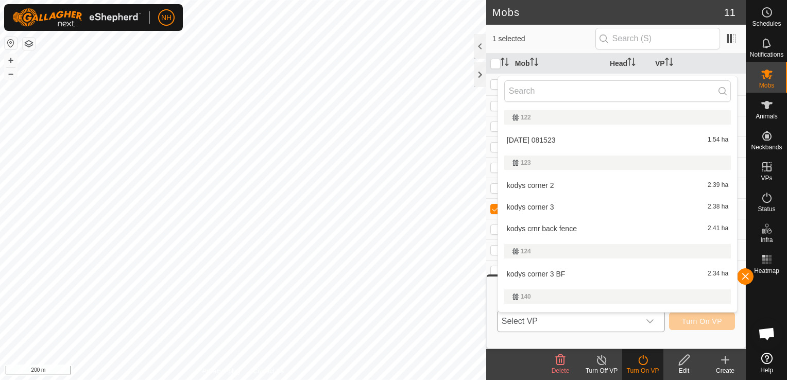
scroll to position [18, 0]
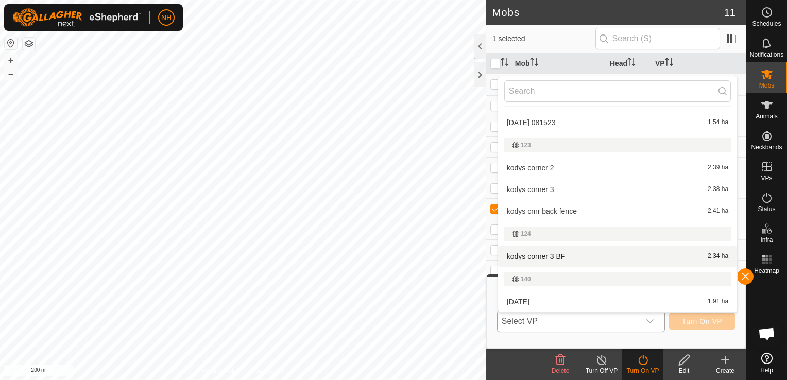
type input "b"
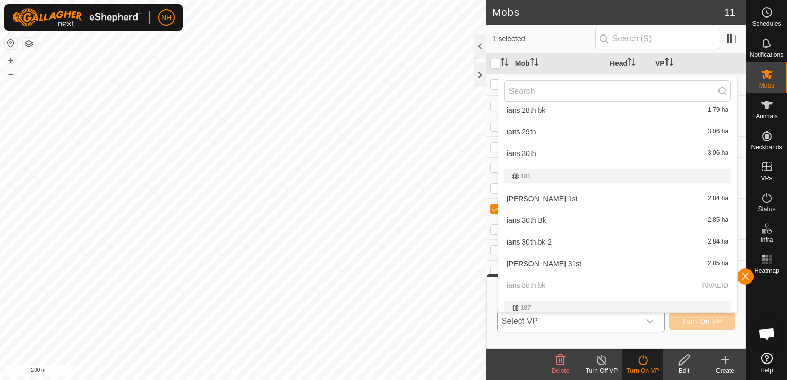
scroll to position [2675, 0]
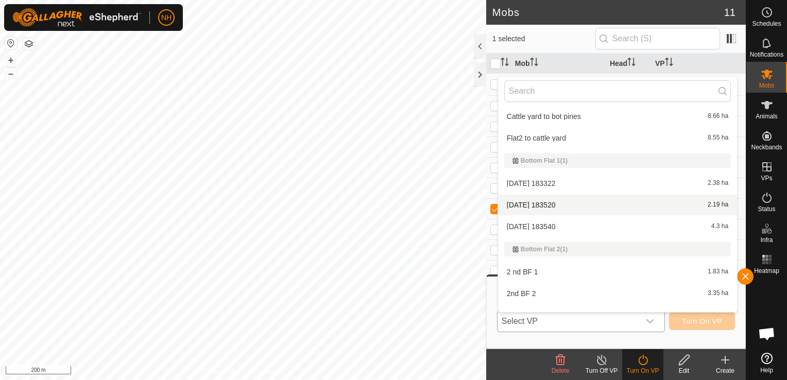
type input "g"
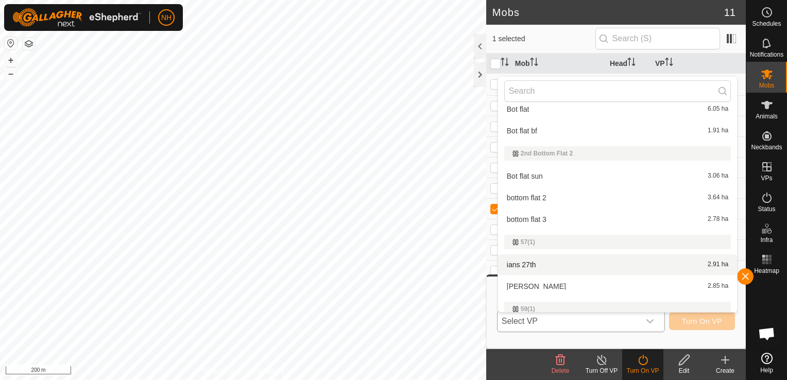
scroll to position [1601, 0]
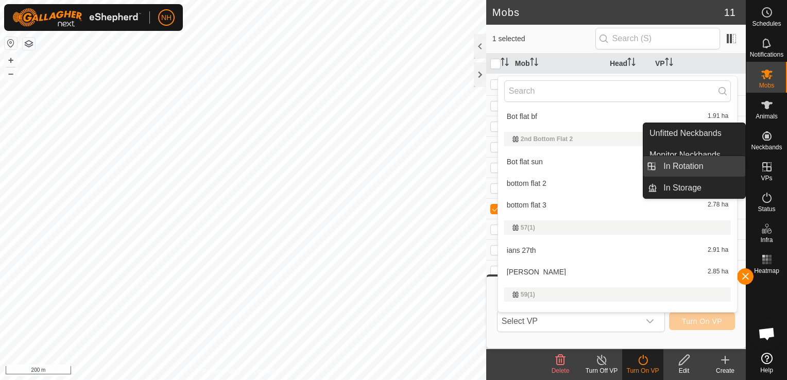
click at [706, 166] on link "In Rotation" at bounding box center [701, 166] width 88 height 21
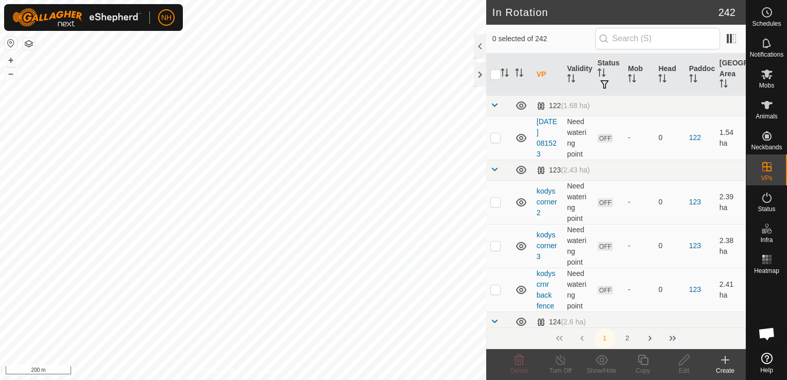
click at [722, 359] on icon at bounding box center [725, 360] width 12 height 12
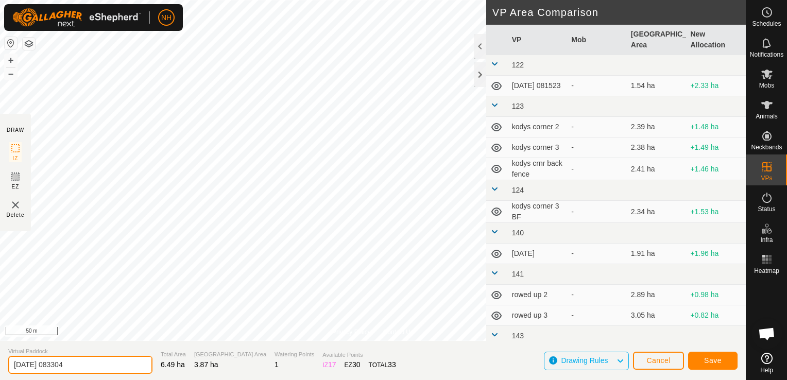
click at [113, 366] on input "2025-09-01 083304" at bounding box center [80, 365] width 144 height 18
type input "2"
type input "b flat 1st"
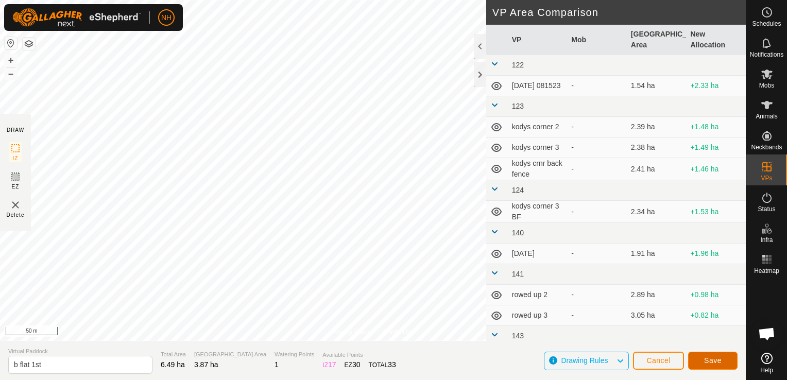
click at [711, 362] on span "Save" at bounding box center [713, 361] width 18 height 8
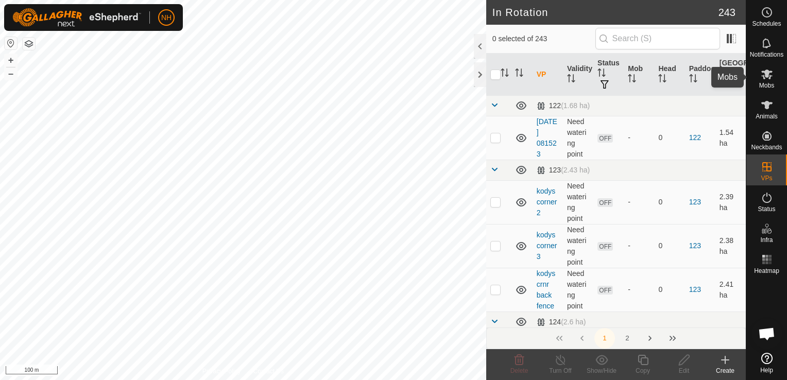
click at [771, 76] on icon at bounding box center [767, 74] width 12 height 12
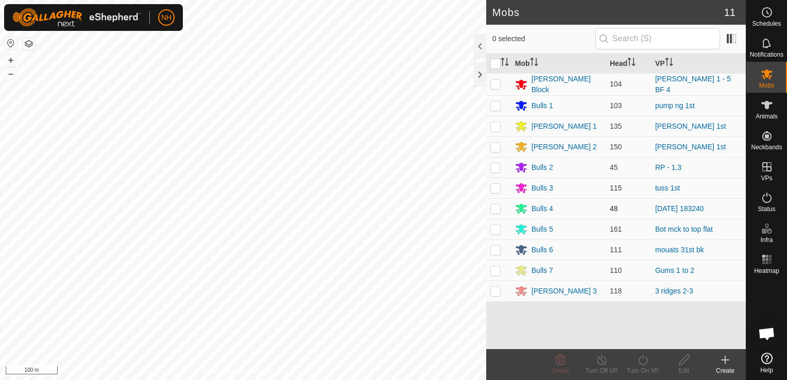
click at [496, 205] on p-checkbox at bounding box center [496, 209] width 10 height 8
checkbox input "true"
click at [642, 364] on icon at bounding box center [643, 360] width 13 height 12
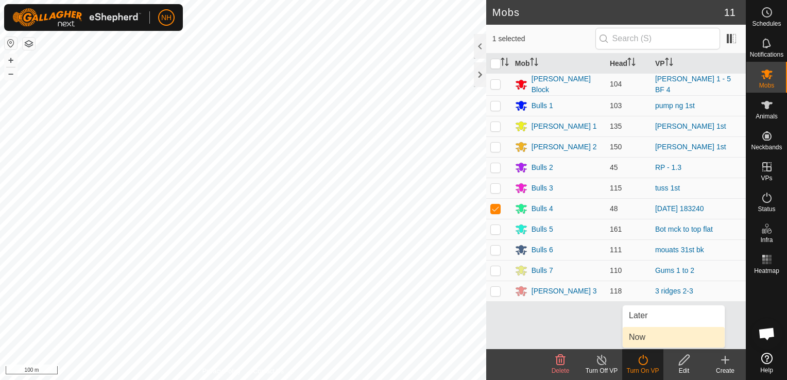
click at [635, 334] on link "Now" at bounding box center [674, 337] width 102 height 21
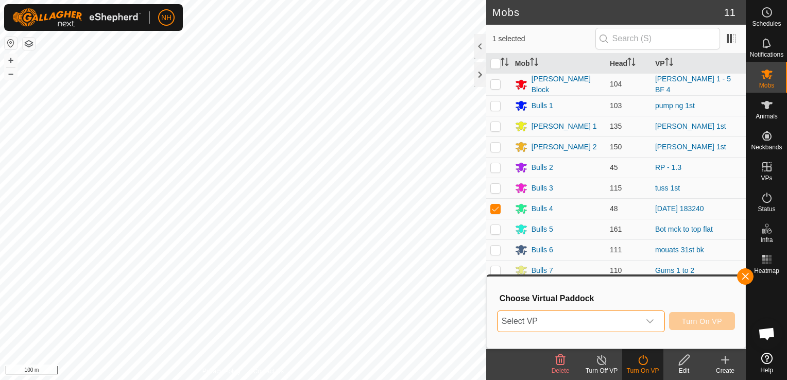
click at [602, 317] on span "Select VP" at bounding box center [569, 321] width 142 height 21
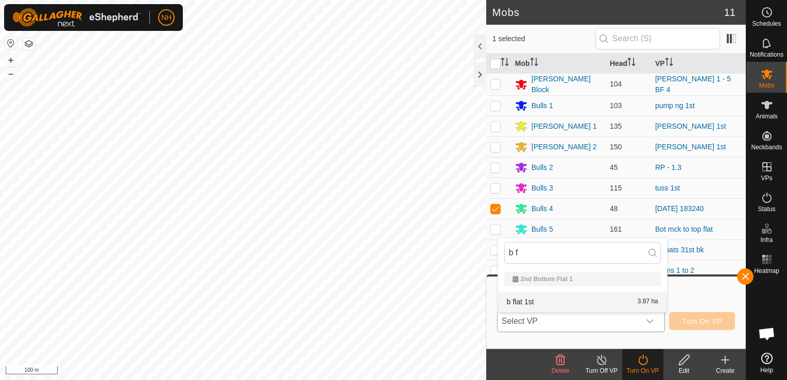
type input "b f"
click at [557, 302] on li "b flat 1st 3.87 ha" at bounding box center [582, 302] width 169 height 21
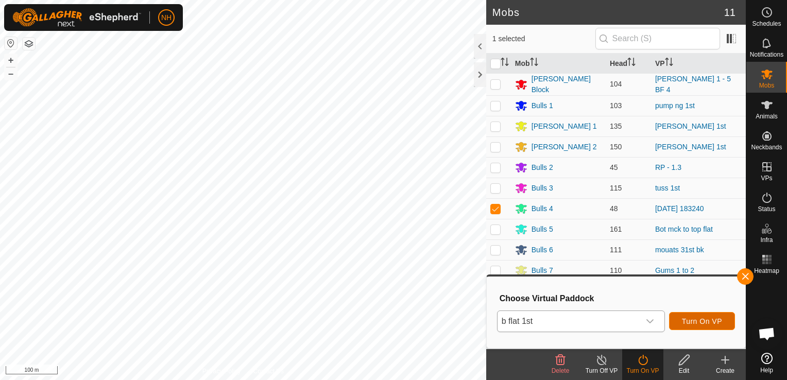
click at [699, 320] on span "Turn On VP" at bounding box center [702, 321] width 40 height 8
